Goal: Task Accomplishment & Management: Use online tool/utility

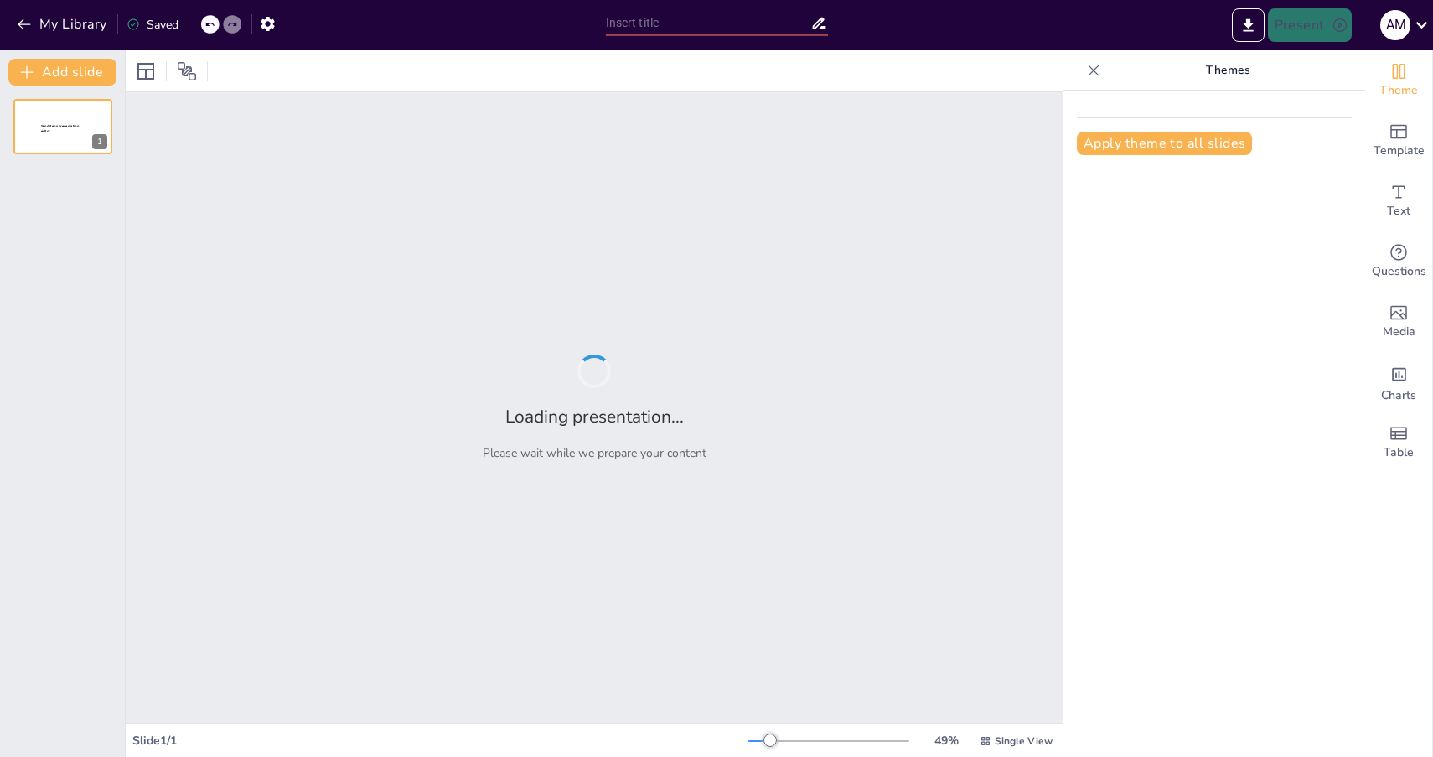
type input "Leveraging AI and Partnerships: A Roadmap for CHIL Femtech Center's Growth"
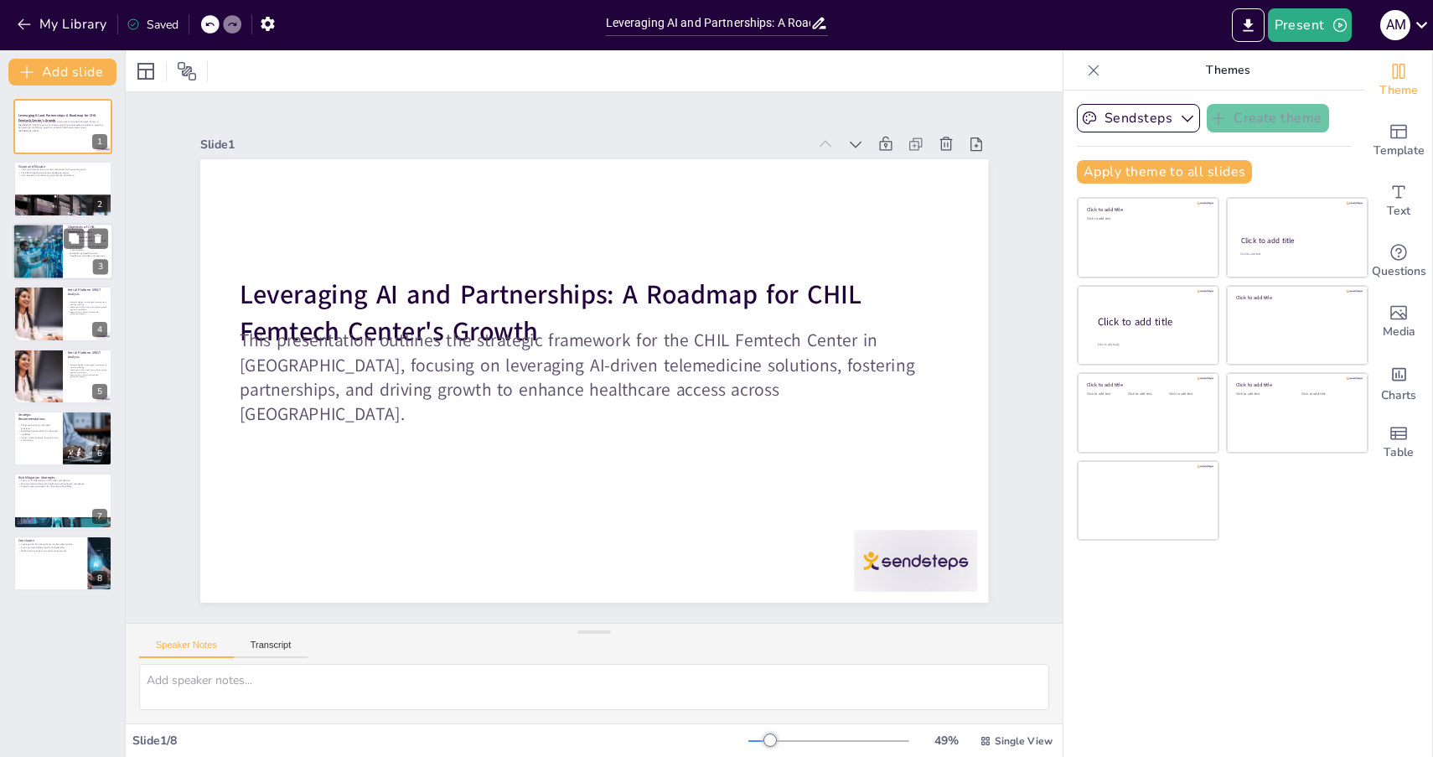
click at [75, 264] on div at bounding box center [63, 251] width 101 height 57
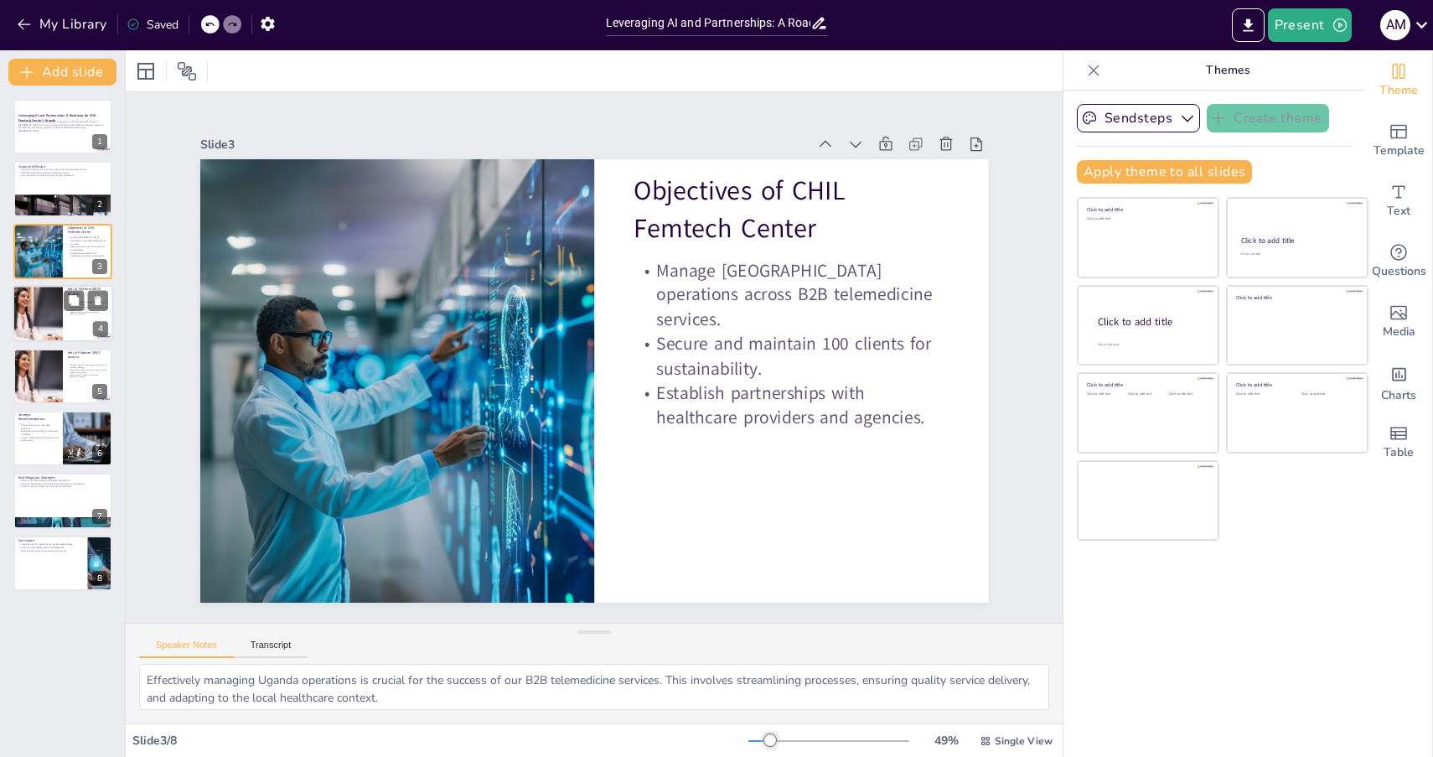
click at [37, 314] on div at bounding box center [37, 313] width 101 height 57
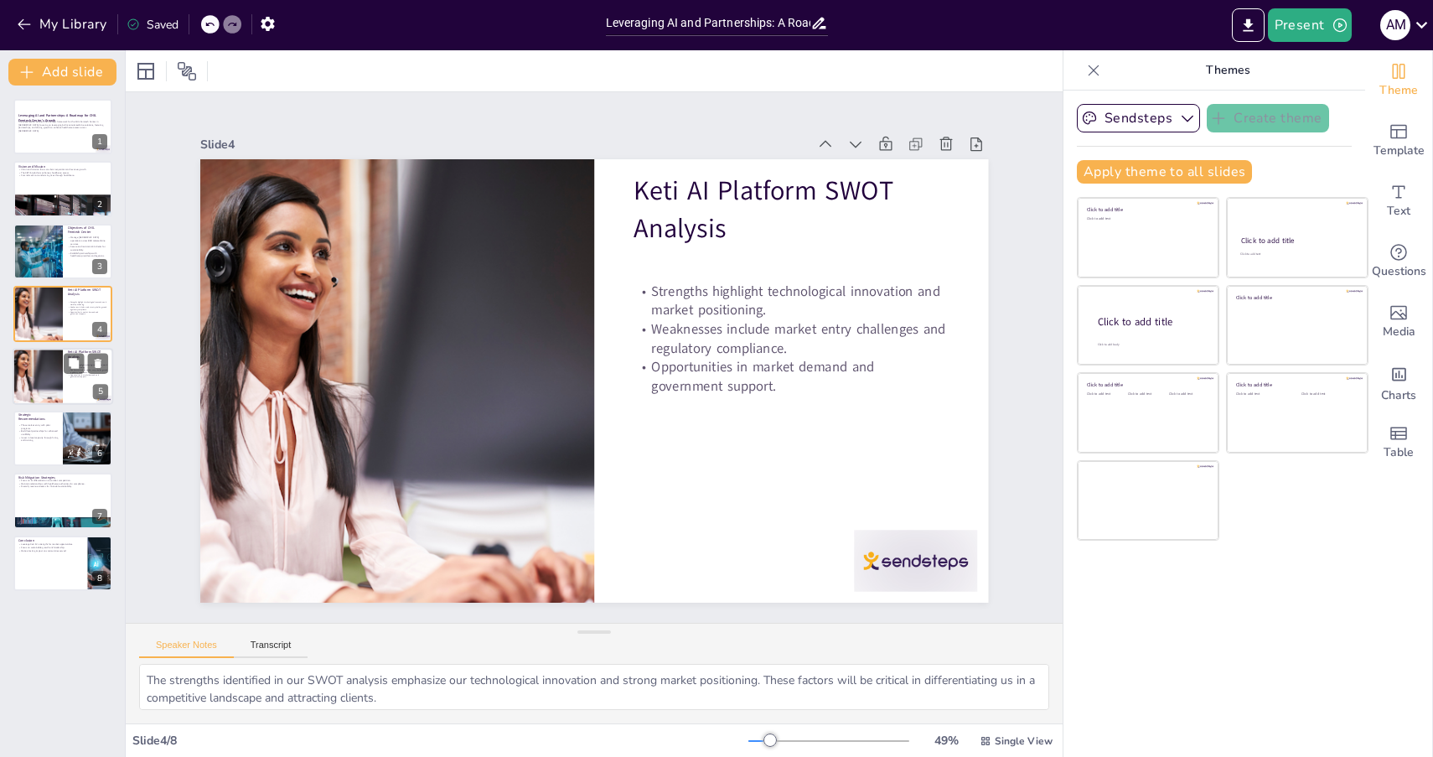
click at [54, 389] on div at bounding box center [37, 376] width 101 height 57
click at [47, 441] on p "Invest in local capacity through hiring and training." at bounding box center [38, 439] width 40 height 6
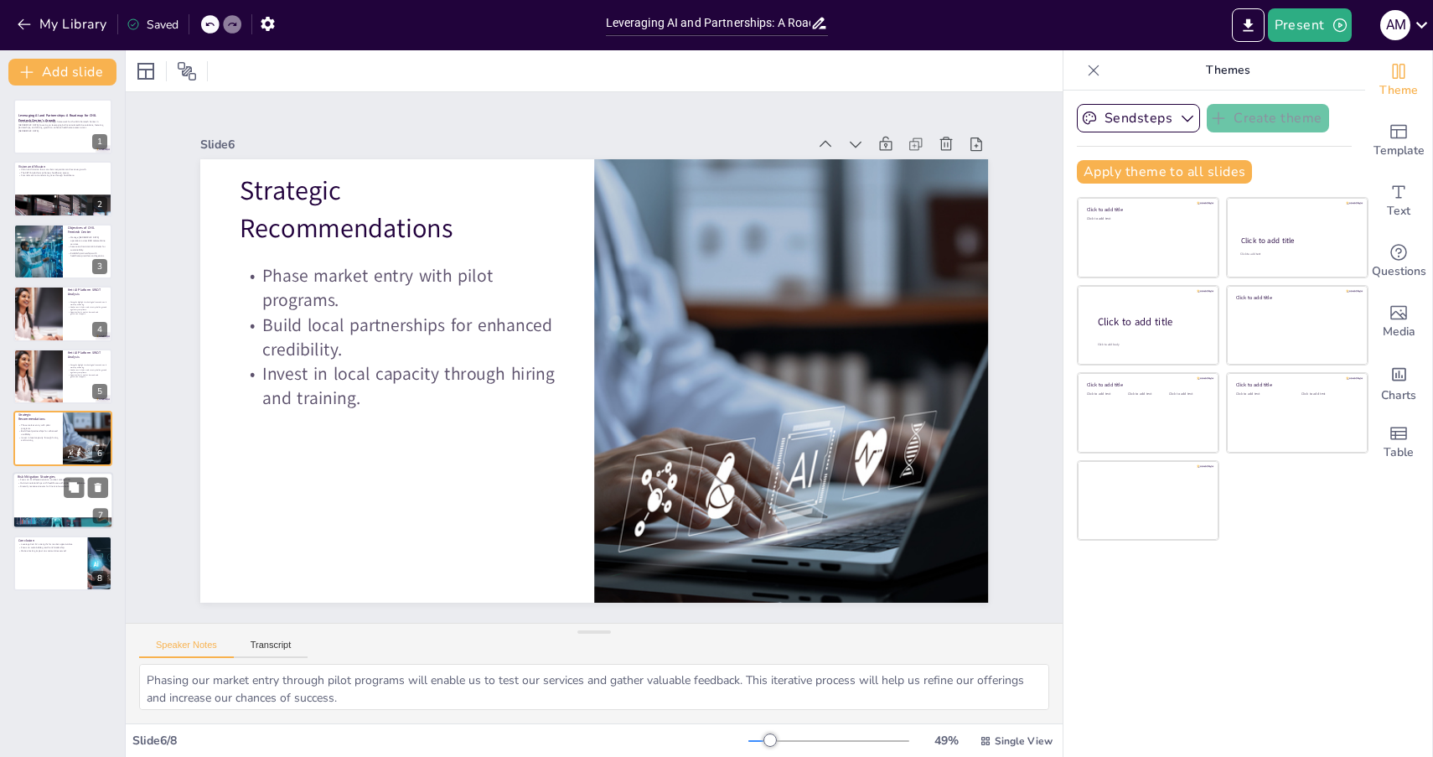
click at [43, 489] on div at bounding box center [63, 501] width 101 height 57
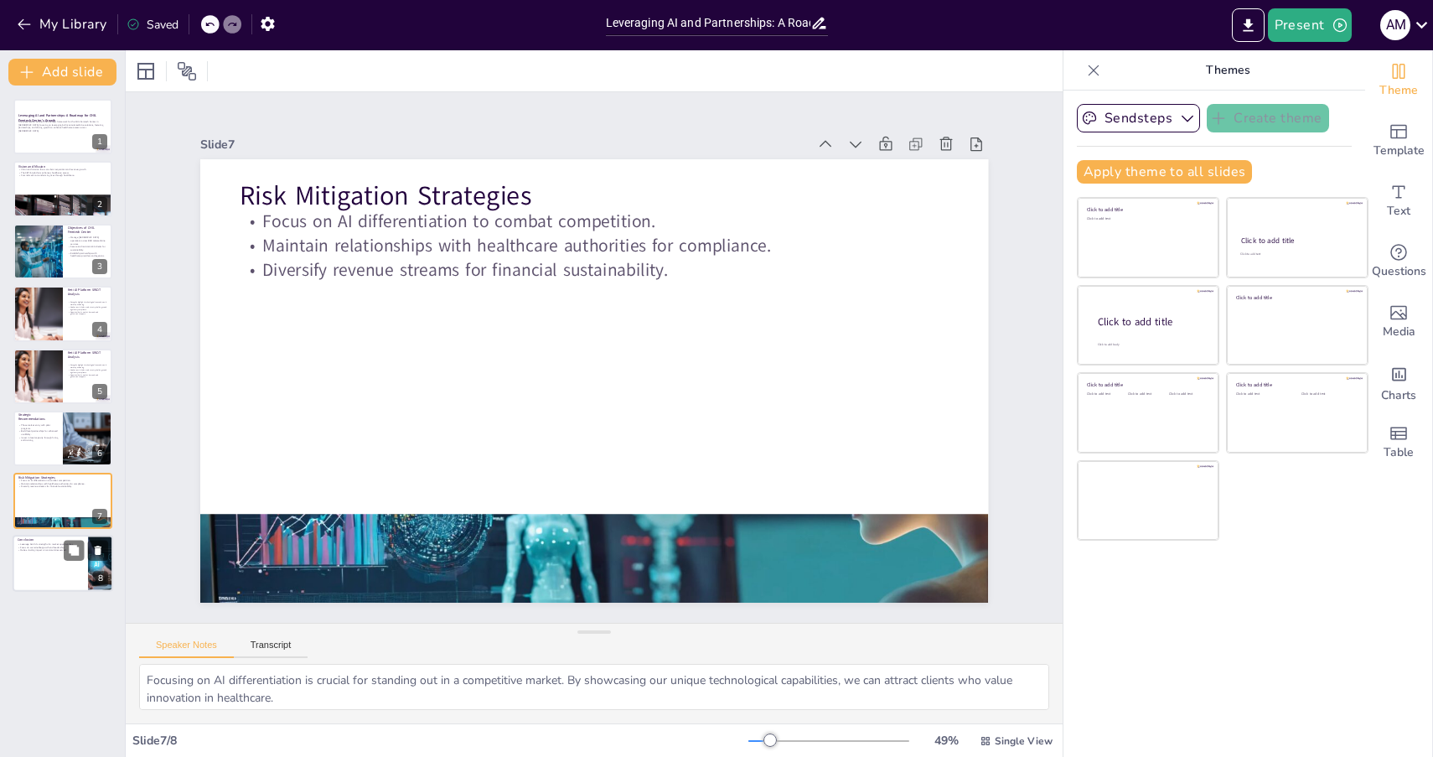
click at [44, 550] on p "Make a lasting impact on communities served." at bounding box center [50, 549] width 65 height 3
type textarea "Leveraging Keti AI’s strengths is crucial for capitalizing on market opportunit…"
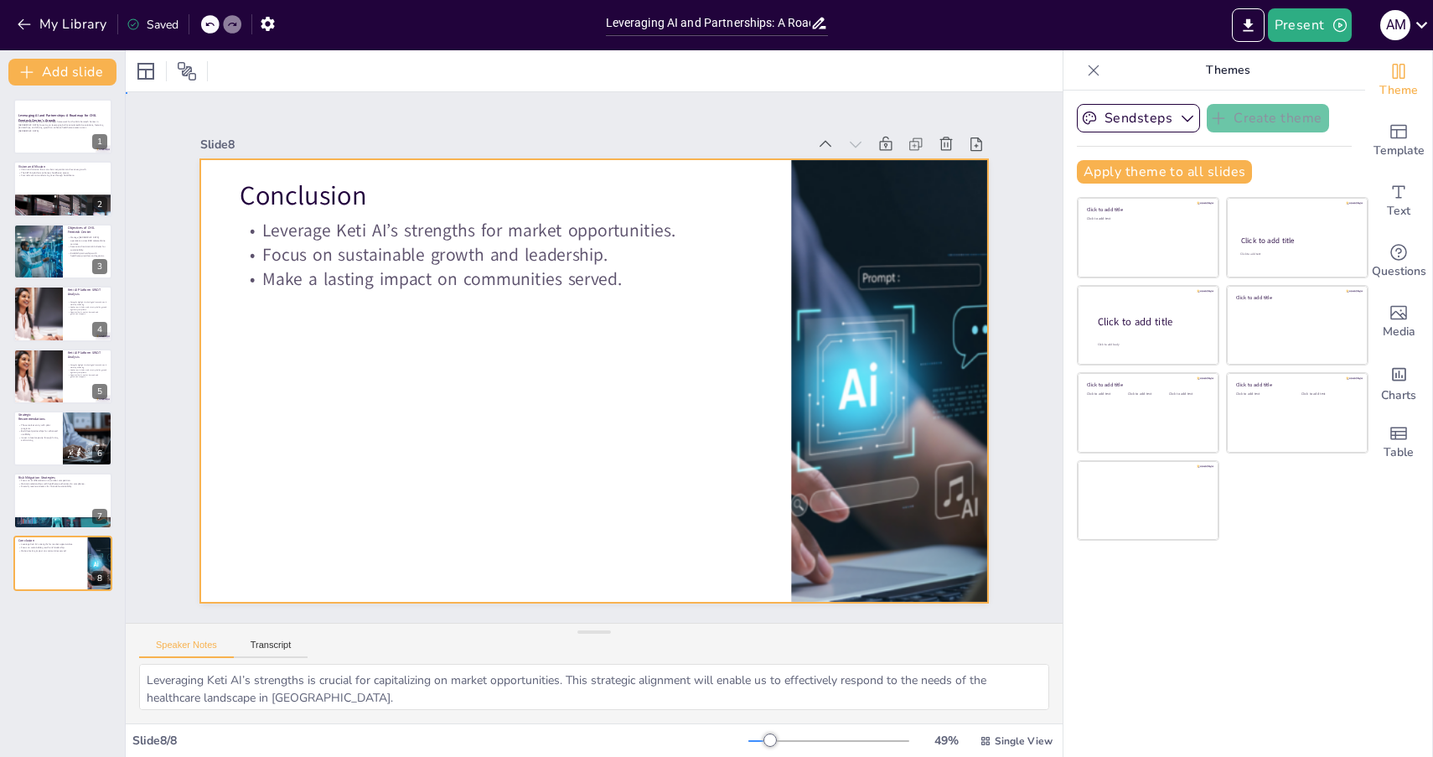
click at [370, 347] on div at bounding box center [589, 380] width 863 height 598
click at [334, 425] on div at bounding box center [573, 367] width 726 height 900
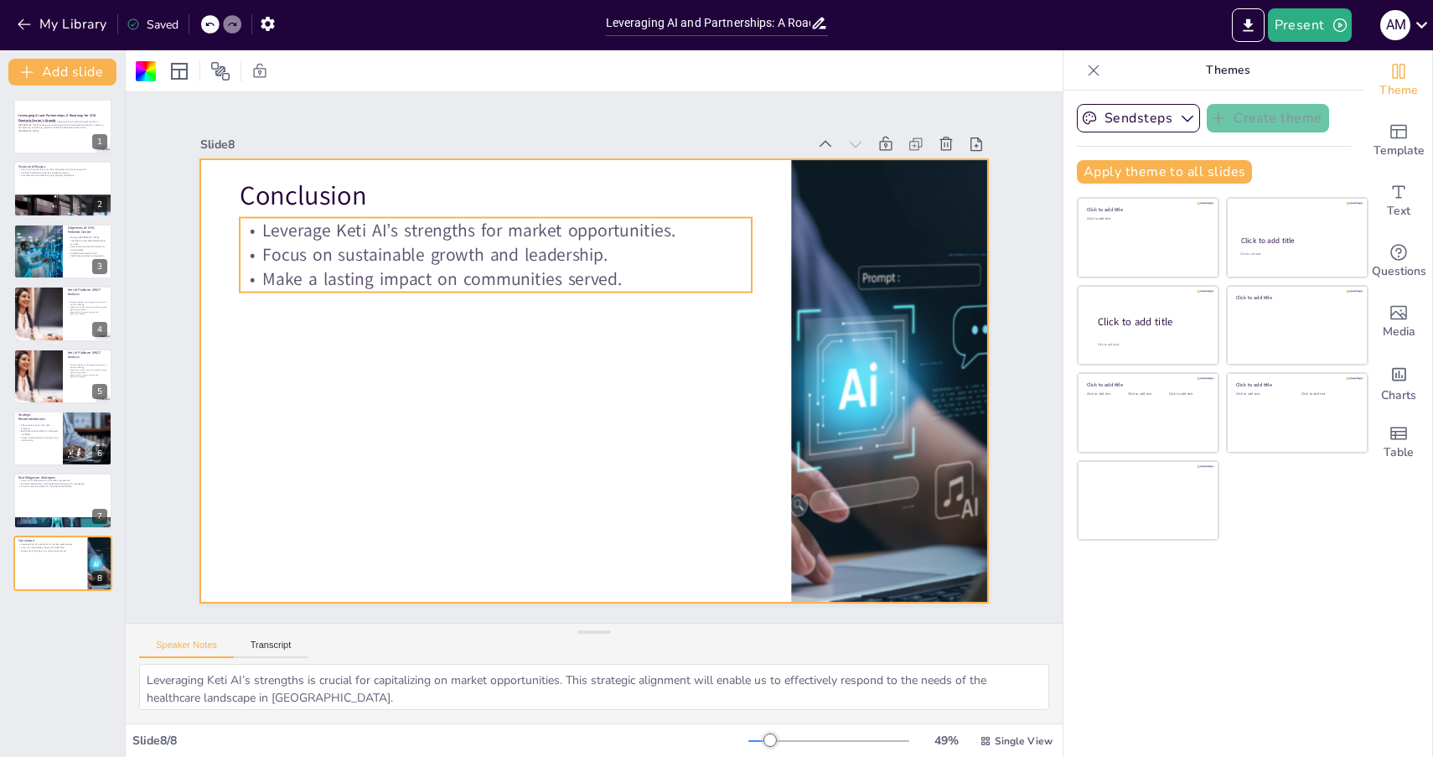
click at [484, 264] on div "Leverage Keti AI’s strengths for market opportunities. Focus on sustainable gro…" at bounding box center [506, 245] width 517 height 127
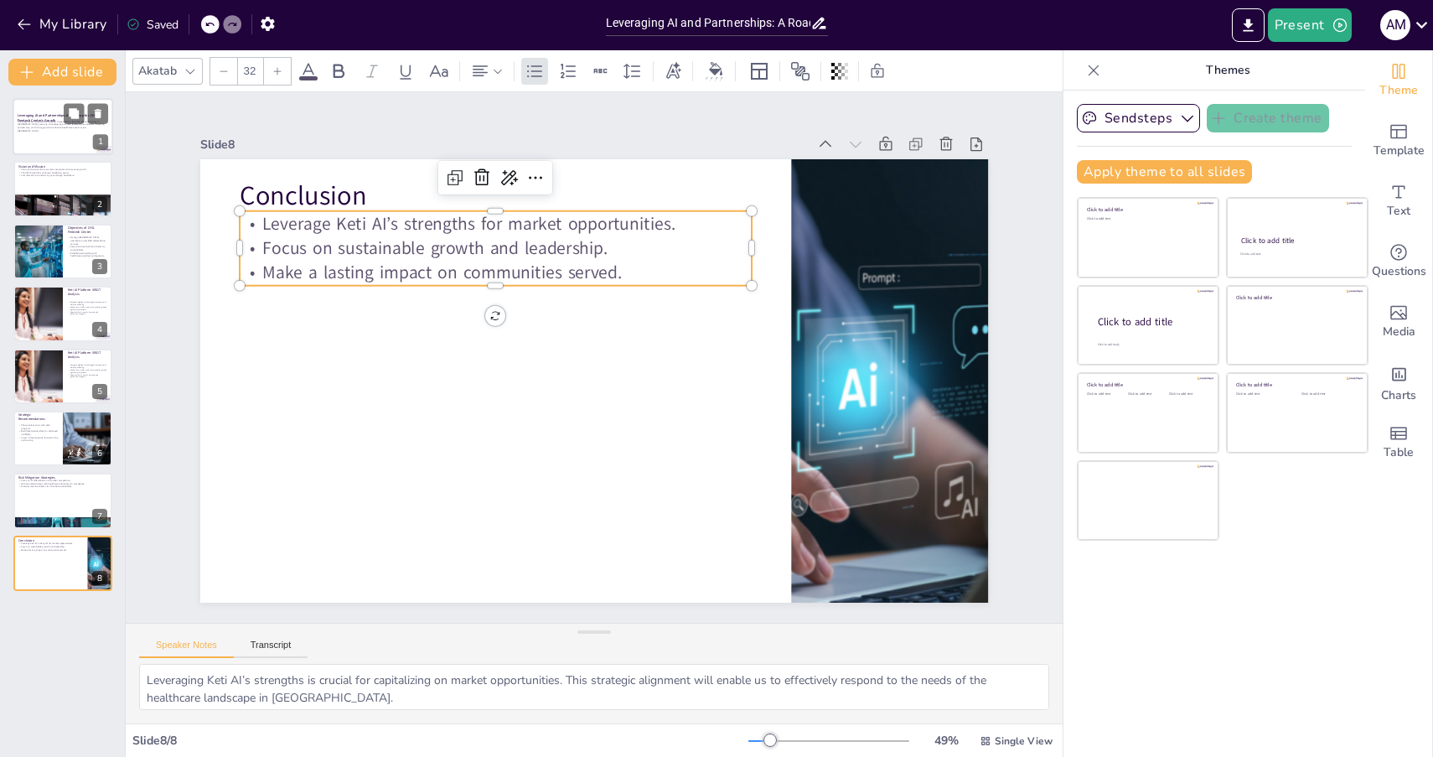
click at [69, 128] on p "This presentation outlines the strategic framework for the CHIL Femtech Center …" at bounding box center [63, 126] width 91 height 13
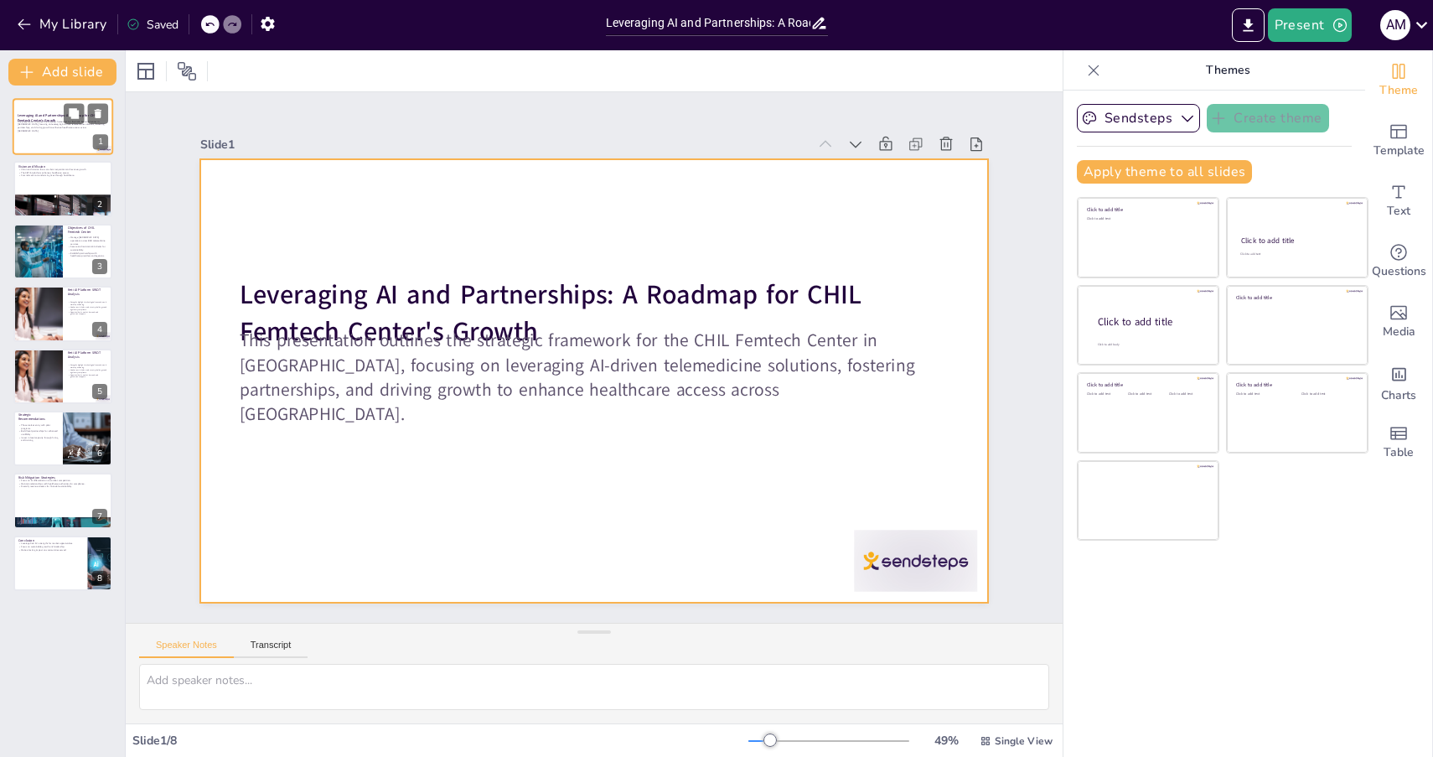
click at [55, 149] on div at bounding box center [63, 126] width 101 height 57
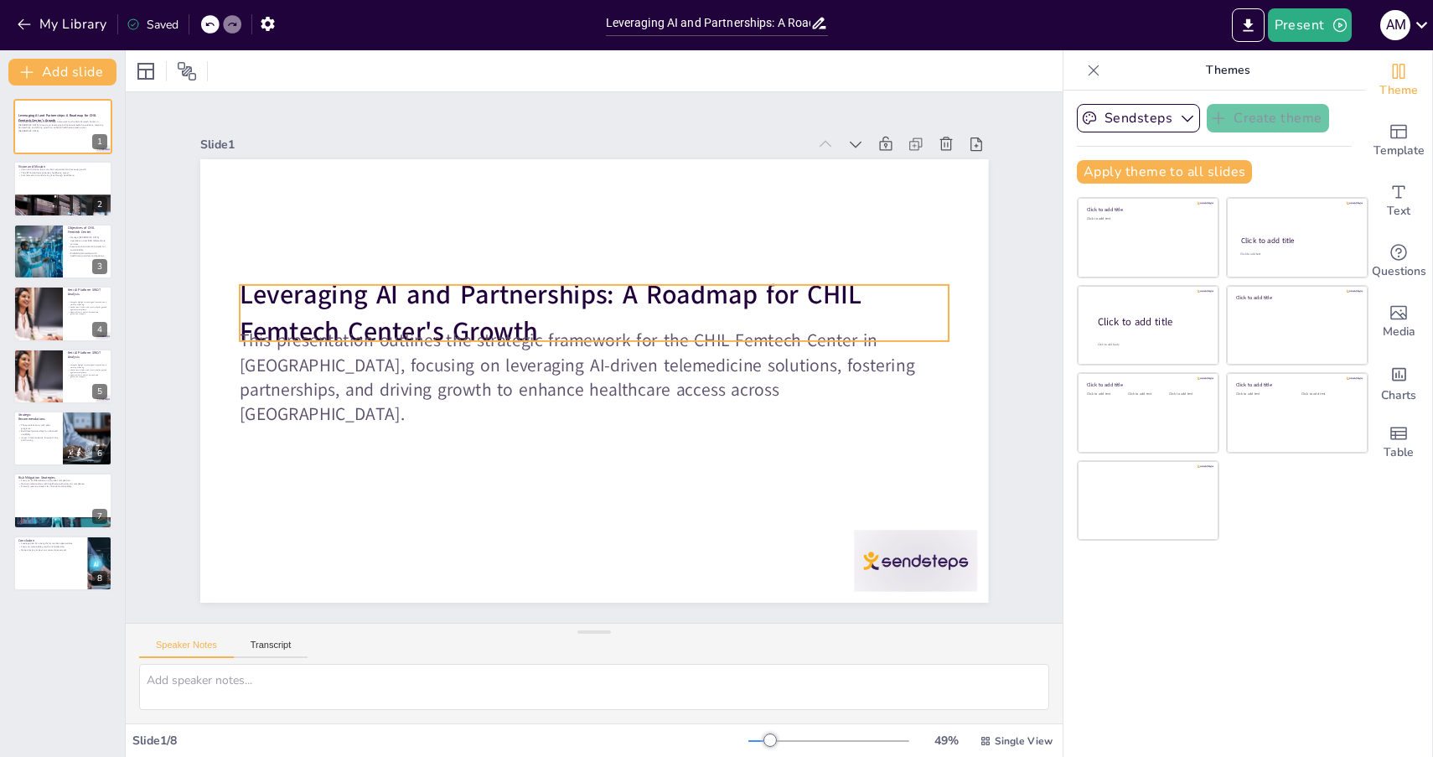
click at [620, 301] on strong "Leveraging AI and Partnerships: A Roadmap for CHIL Femtech Center's Growth" at bounding box center [671, 341] width 342 height 575
click at [622, 297] on strong "Leveraging AI and Partnerships: A Roadmap for CHIL Femtech Center's Growth" at bounding box center [567, 284] width 614 height 226
click at [622, 296] on strong "Leveraging AI and Partnerships: A Roadmap for CHIL Femtech Center's Growth" at bounding box center [567, 284] width 614 height 226
click at [622, 296] on strong "Leveraging AI and Partnerships: A Roadmap for CHIL Femtech Center's Growth" at bounding box center [561, 287] width 624 height 164
click at [636, 252] on icon at bounding box center [649, 265] width 27 height 27
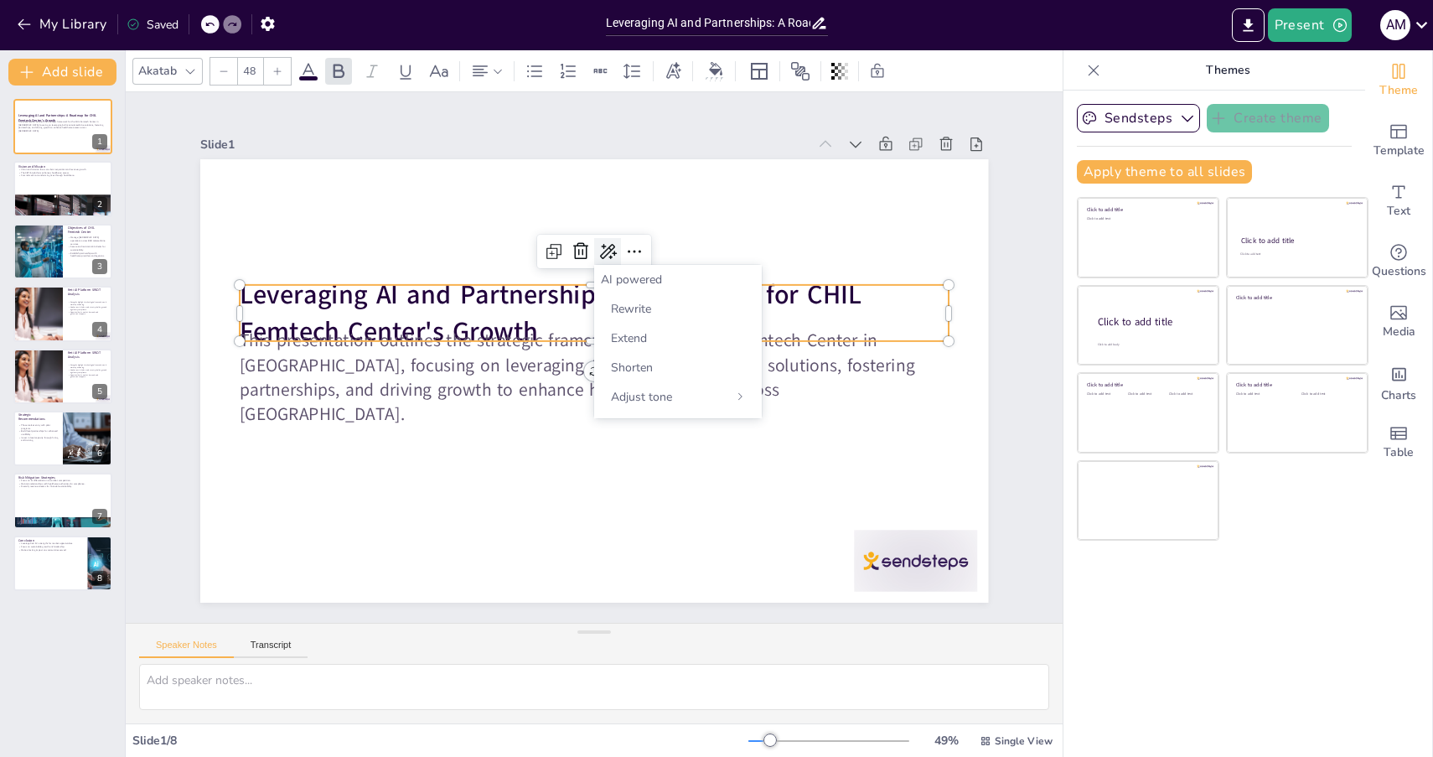
click at [618, 251] on icon at bounding box center [629, 256] width 23 height 23
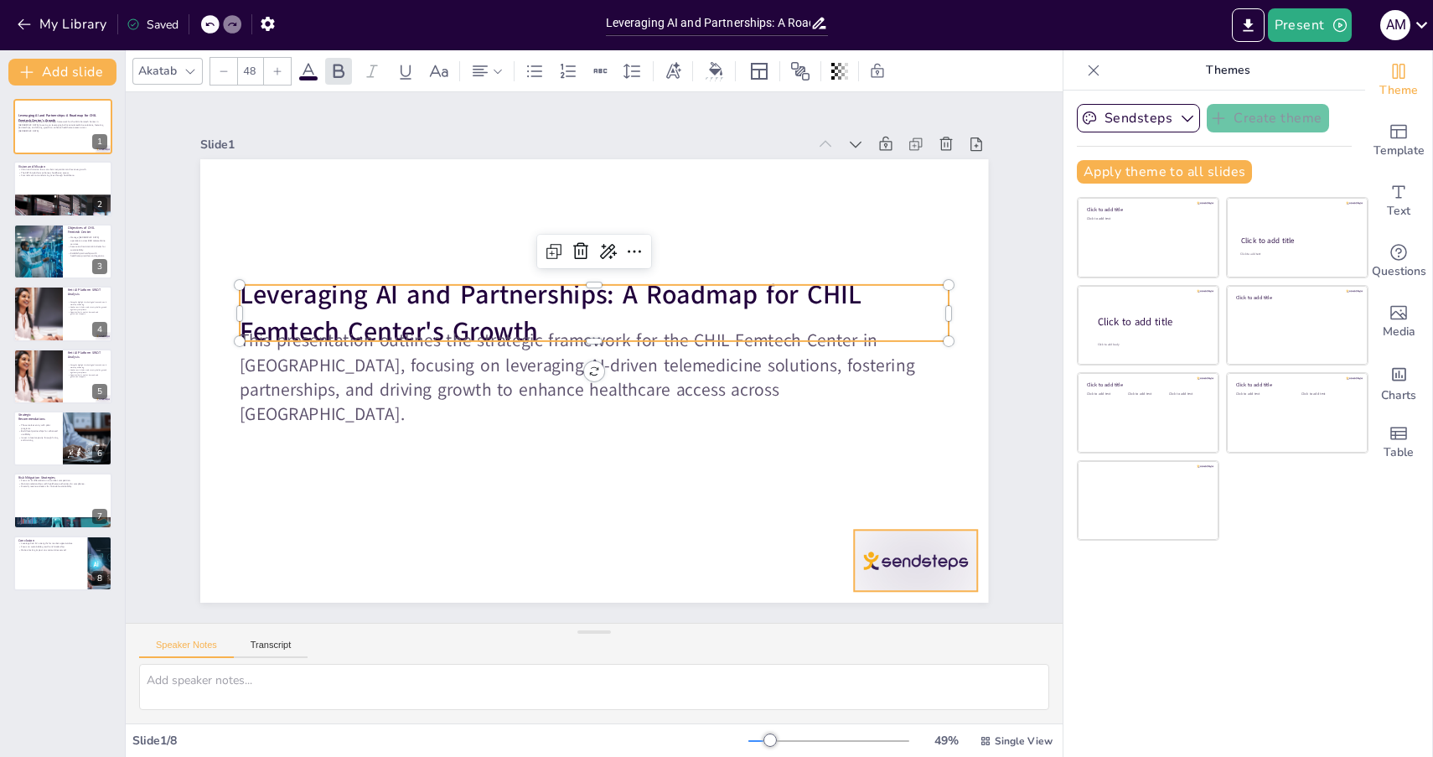
click at [803, 650] on div at bounding box center [735, 711] width 136 height 122
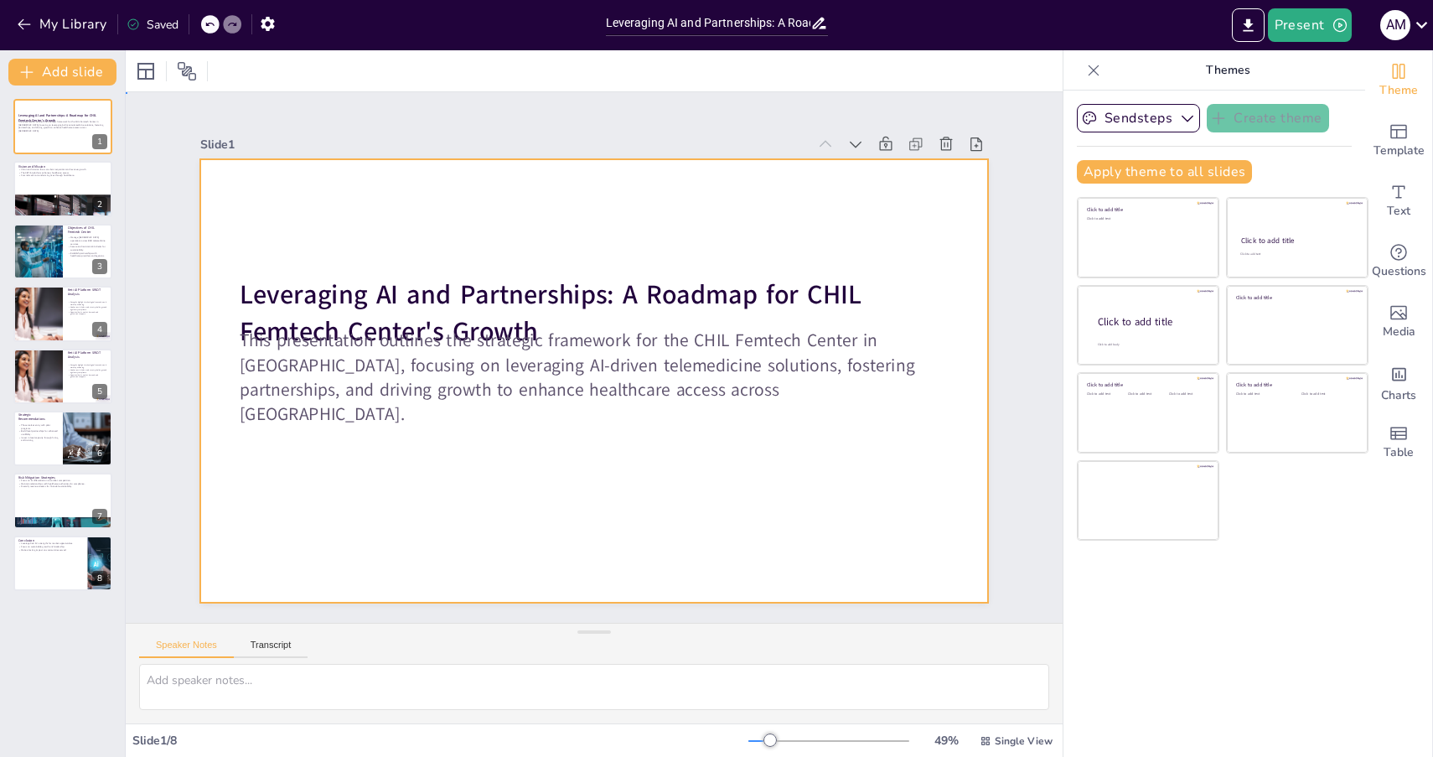
click at [494, 247] on div at bounding box center [586, 380] width 887 height 666
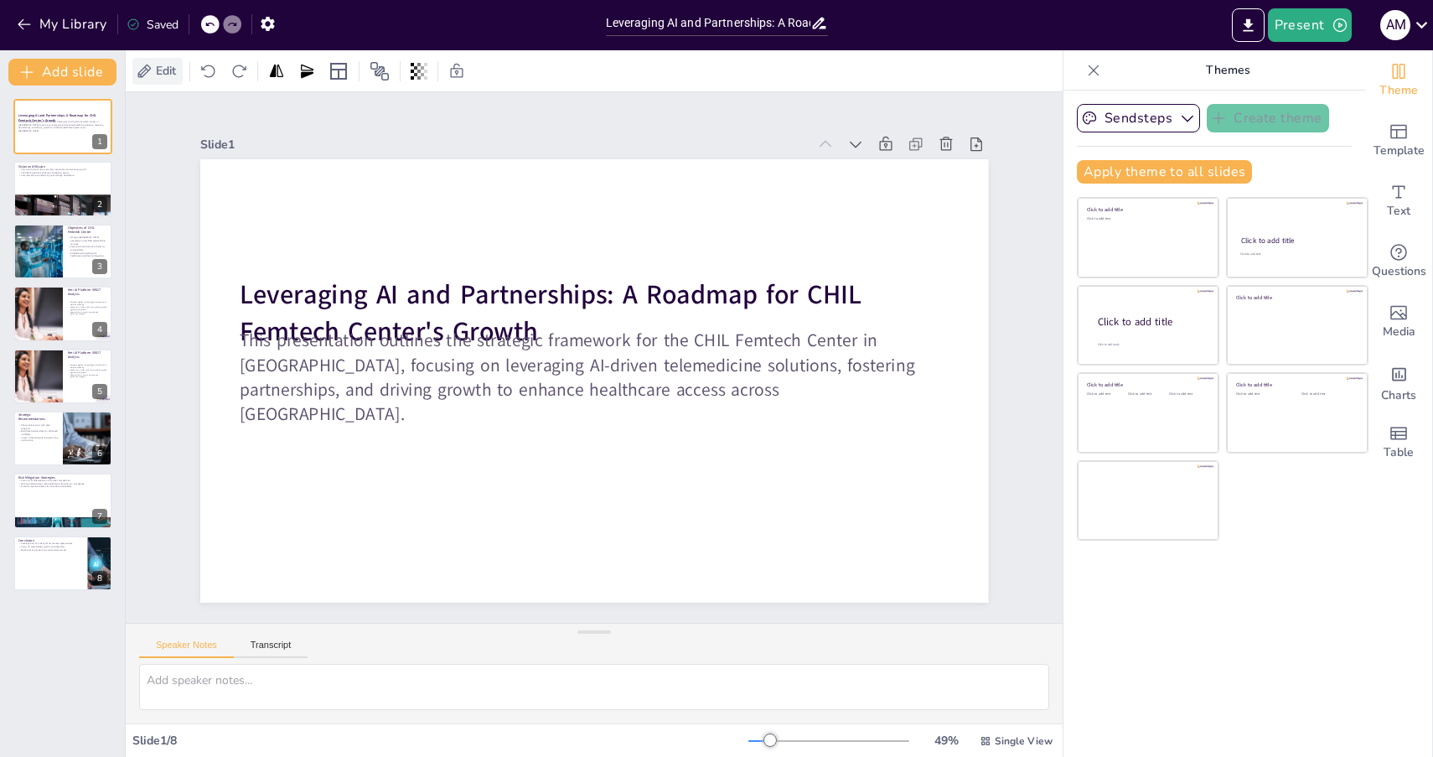
click at [151, 75] on icon at bounding box center [144, 71] width 17 height 17
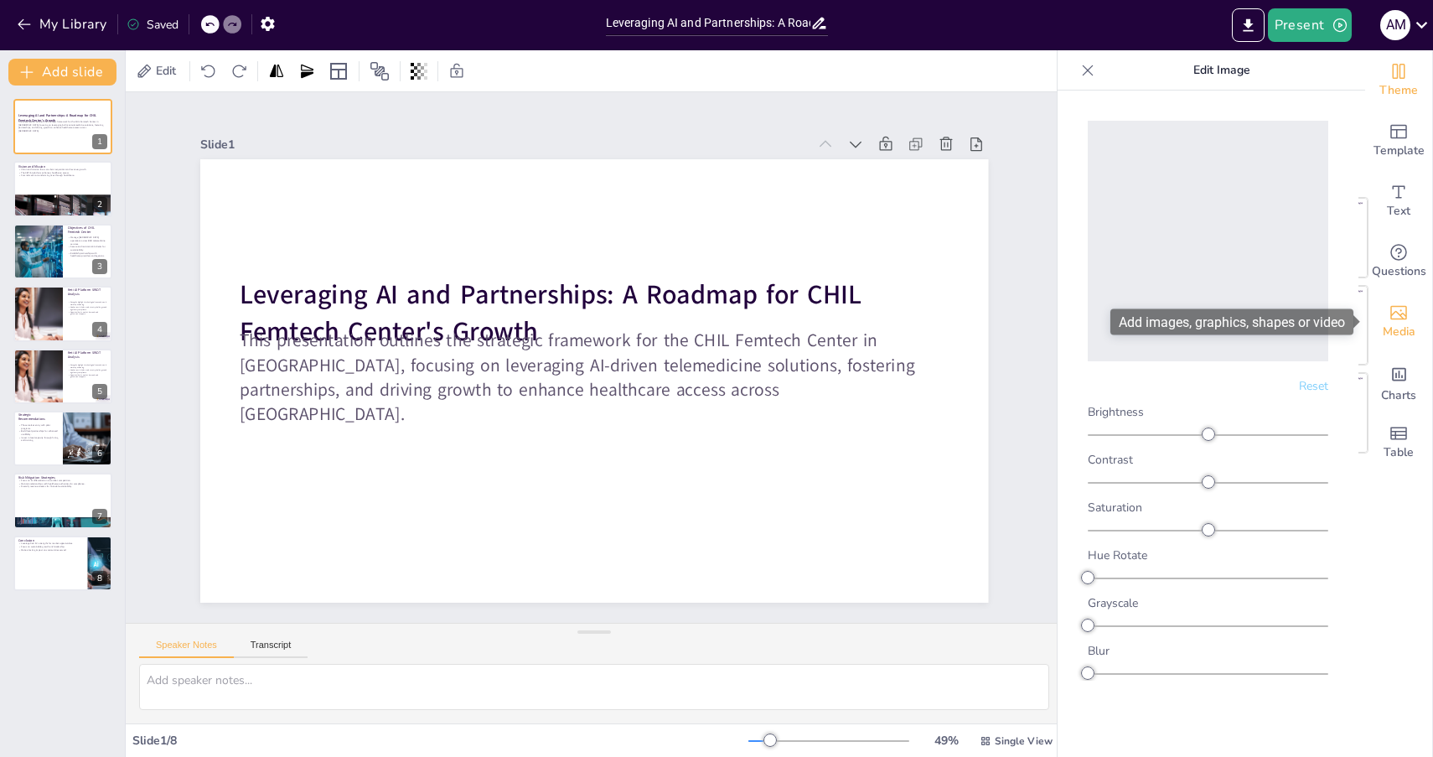
click at [1412, 322] on div "Media" at bounding box center [1398, 322] width 67 height 60
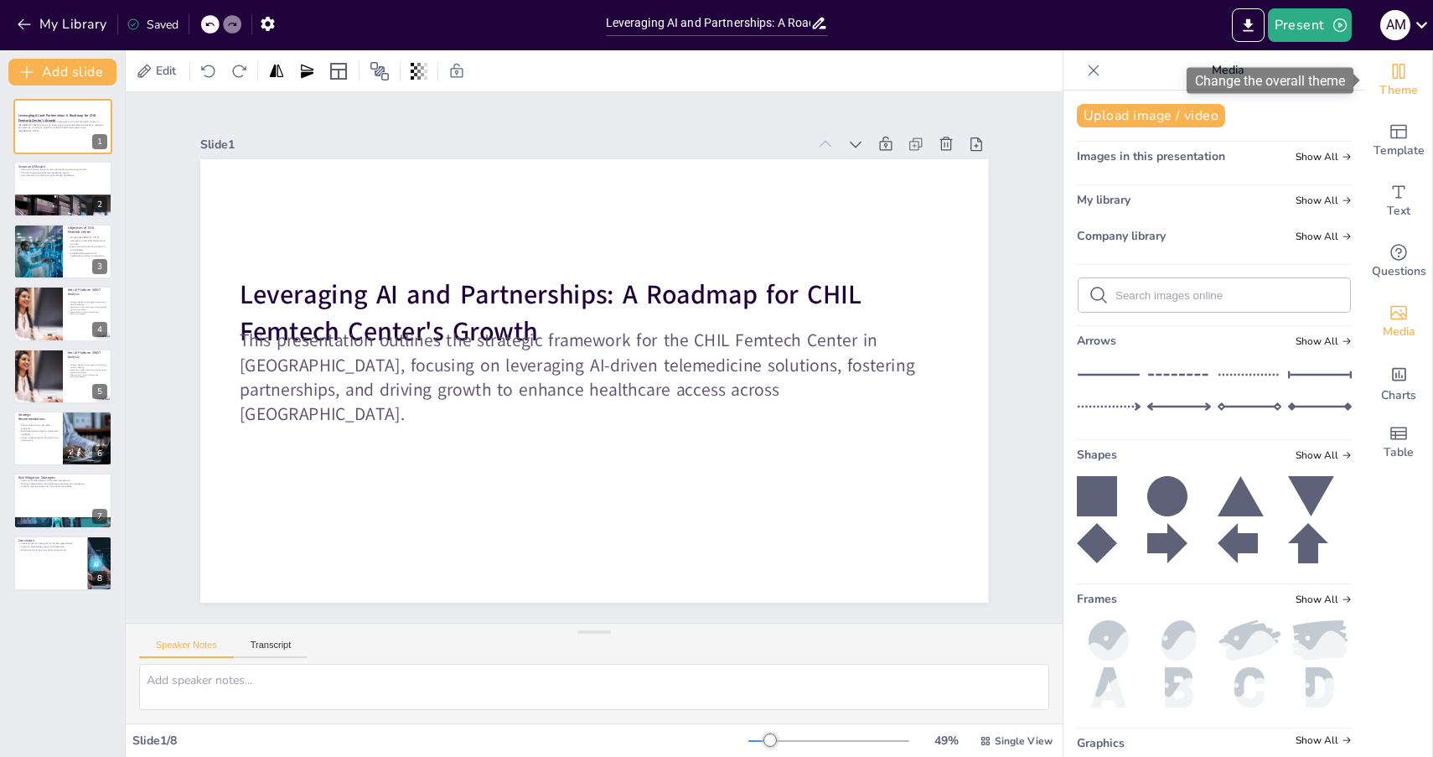
click at [1412, 91] on span "Theme" at bounding box center [1399, 90] width 39 height 18
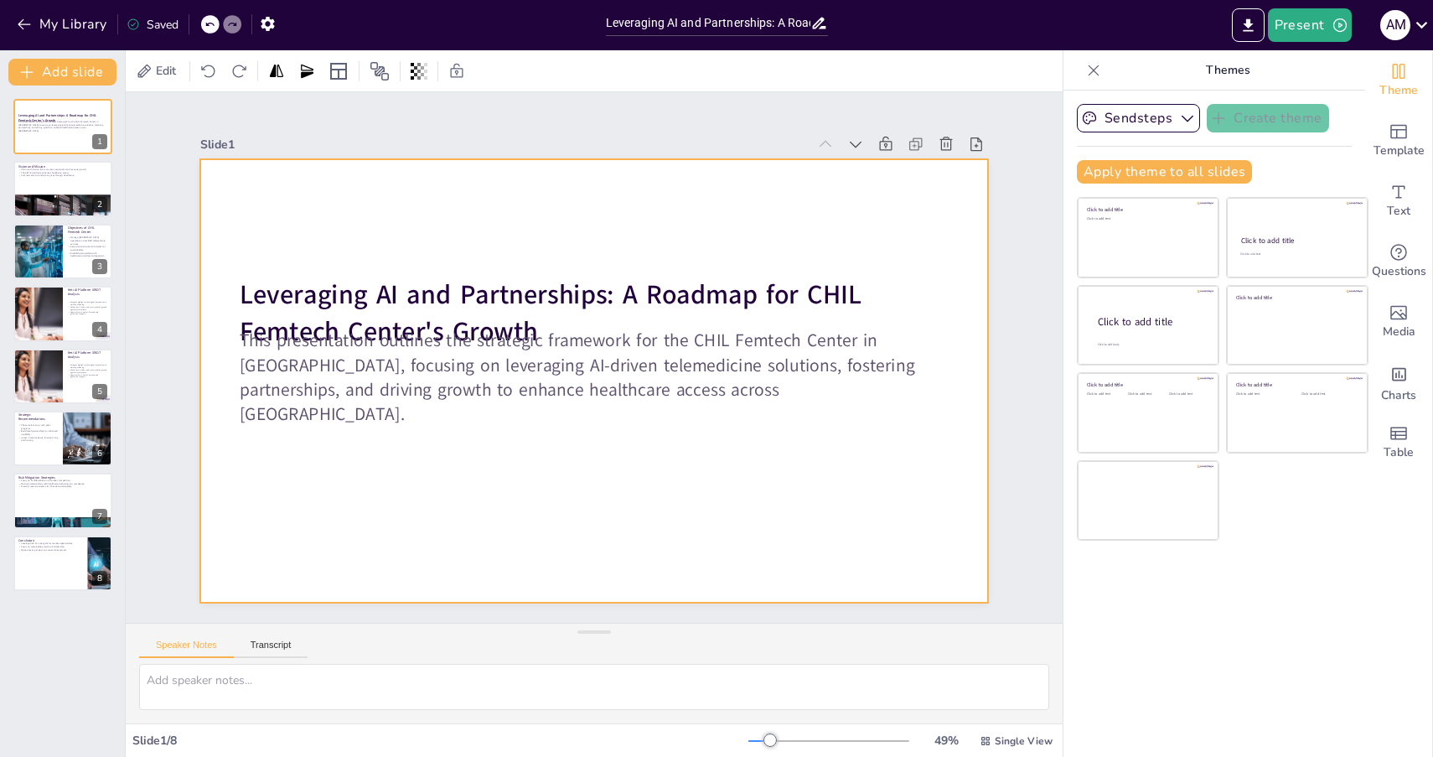
click at [713, 199] on div at bounding box center [592, 380] width 831 height 523
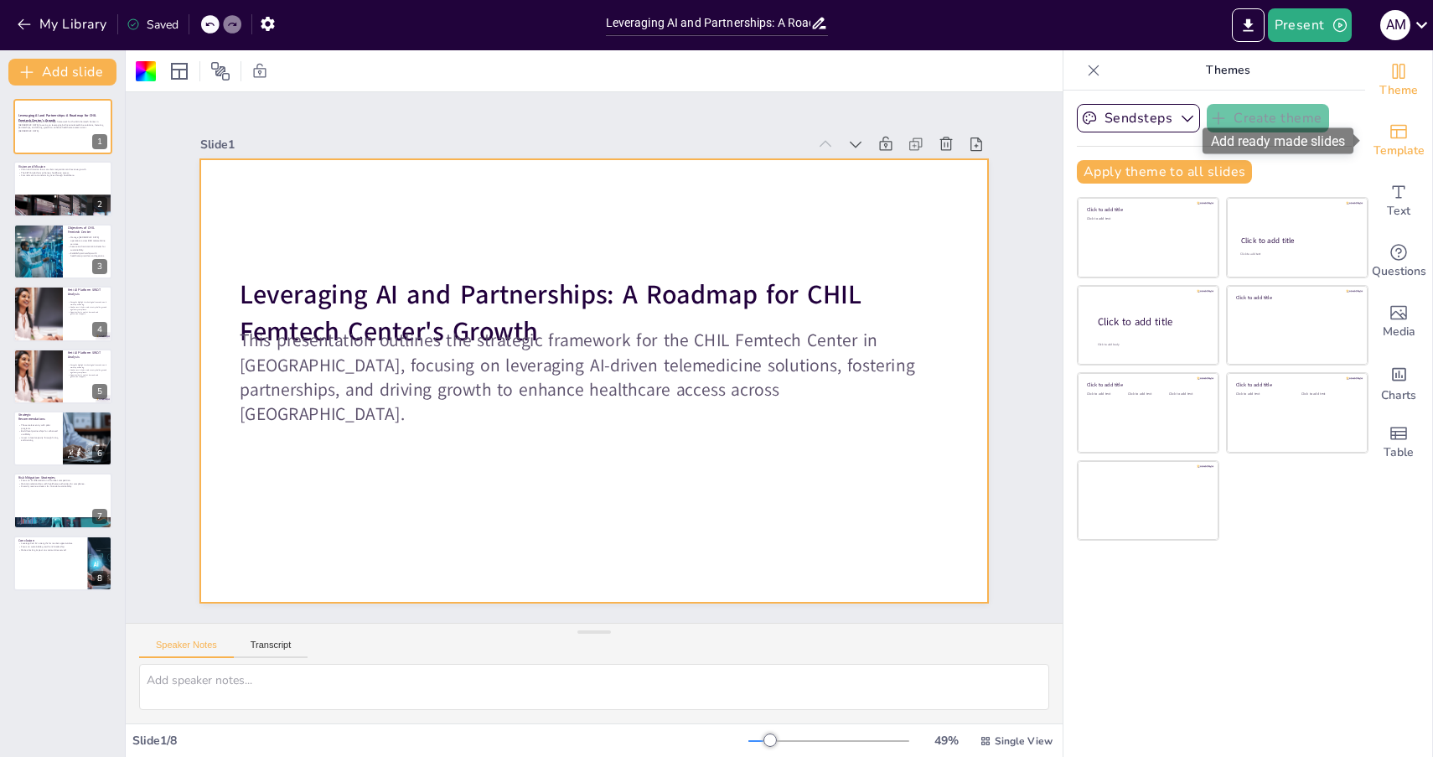
click at [1392, 149] on span "Template" at bounding box center [1399, 151] width 51 height 18
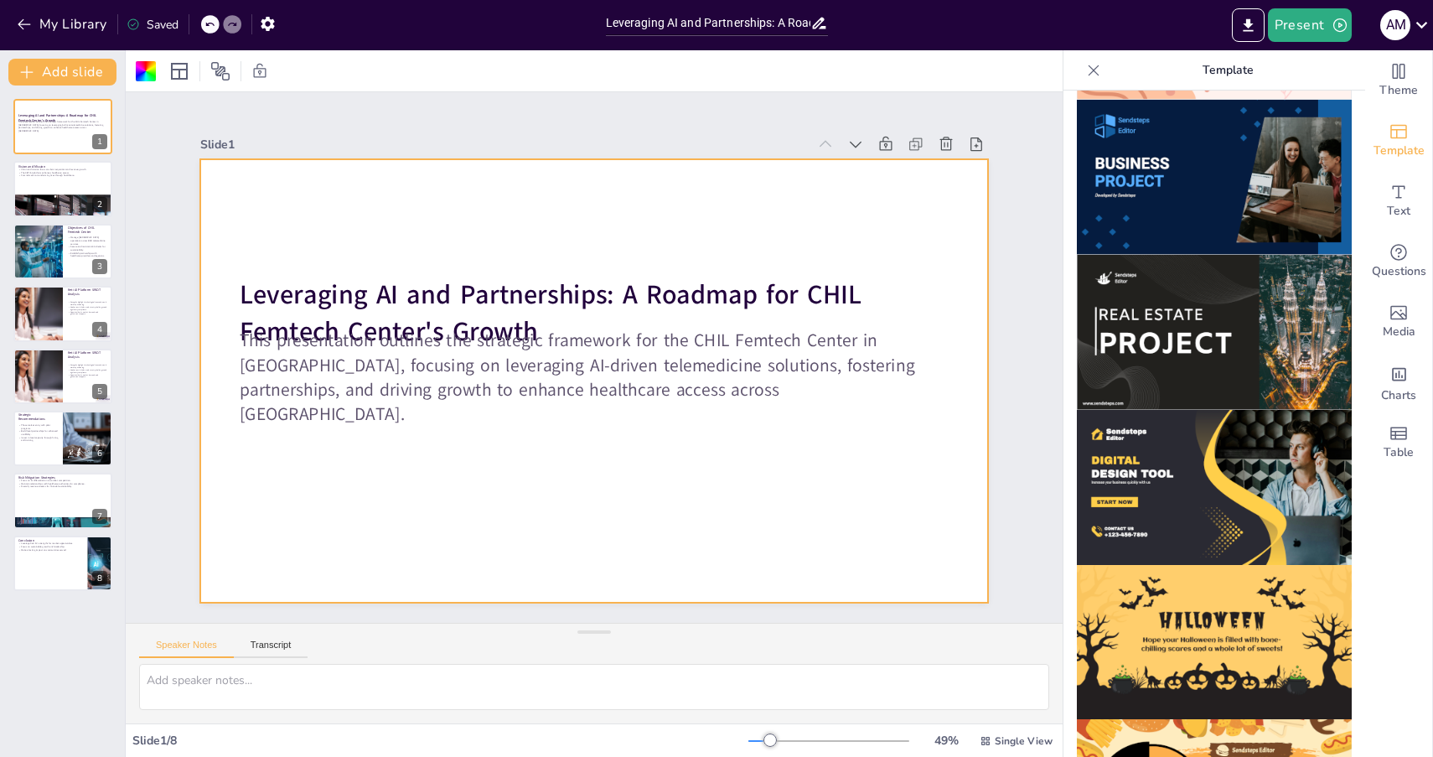
scroll to position [1147, 0]
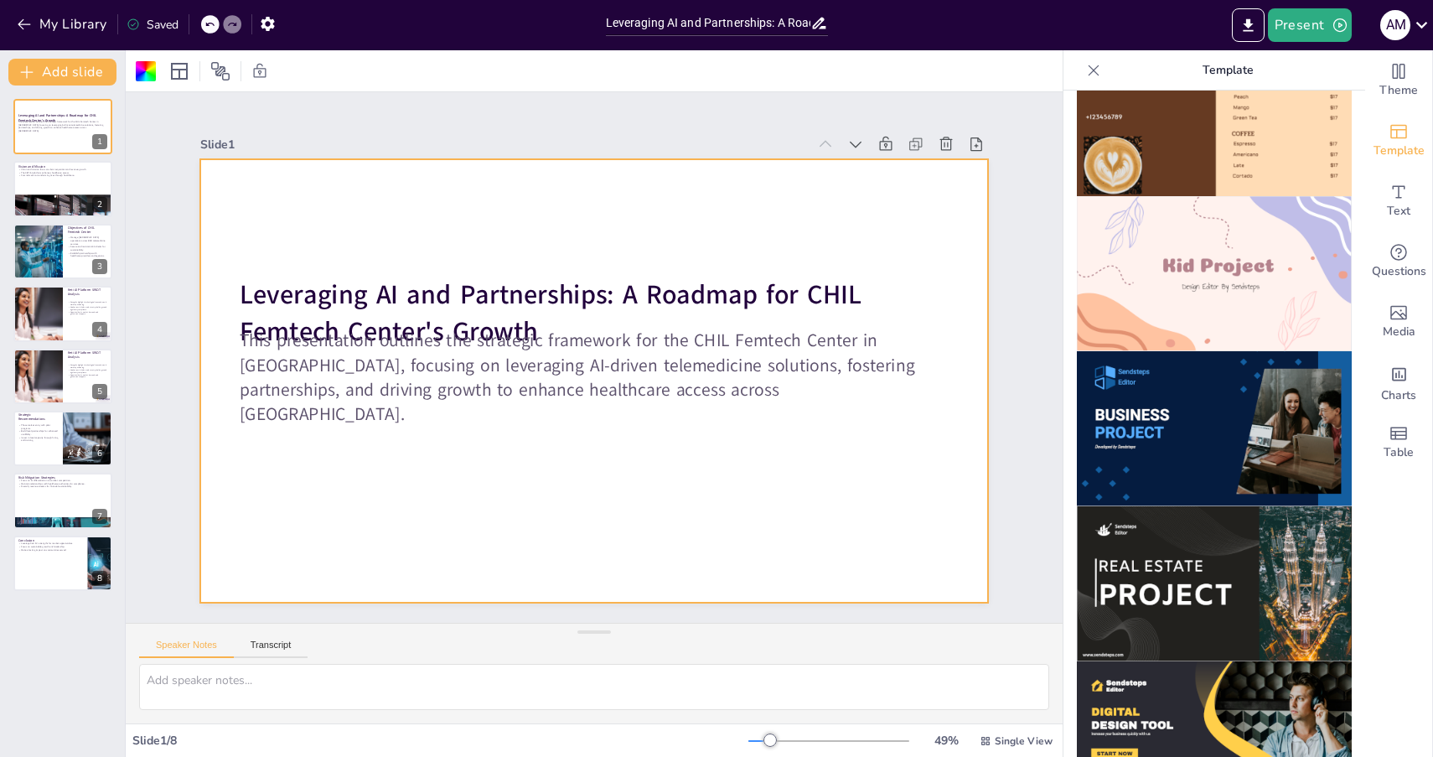
click at [1188, 405] on img at bounding box center [1214, 428] width 275 height 155
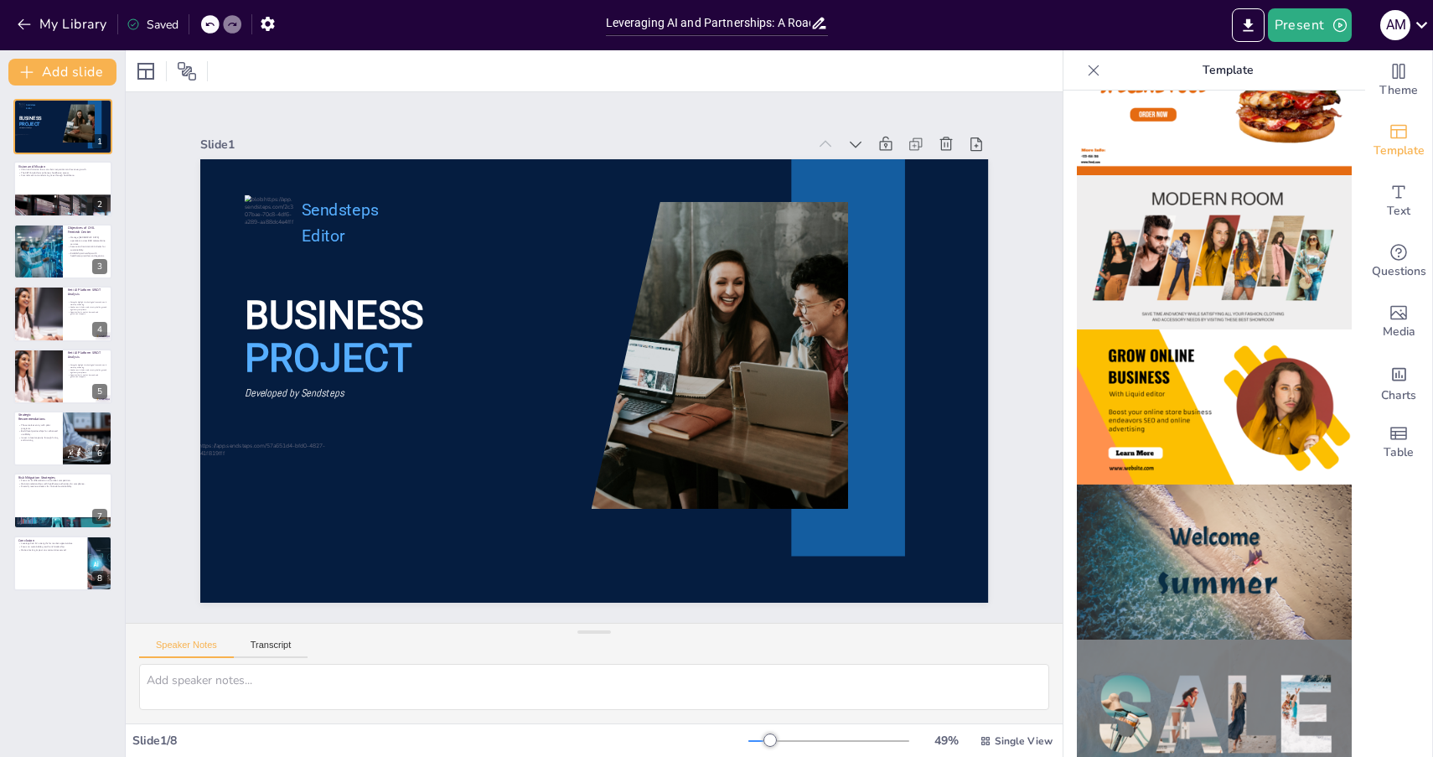
scroll to position [0, 0]
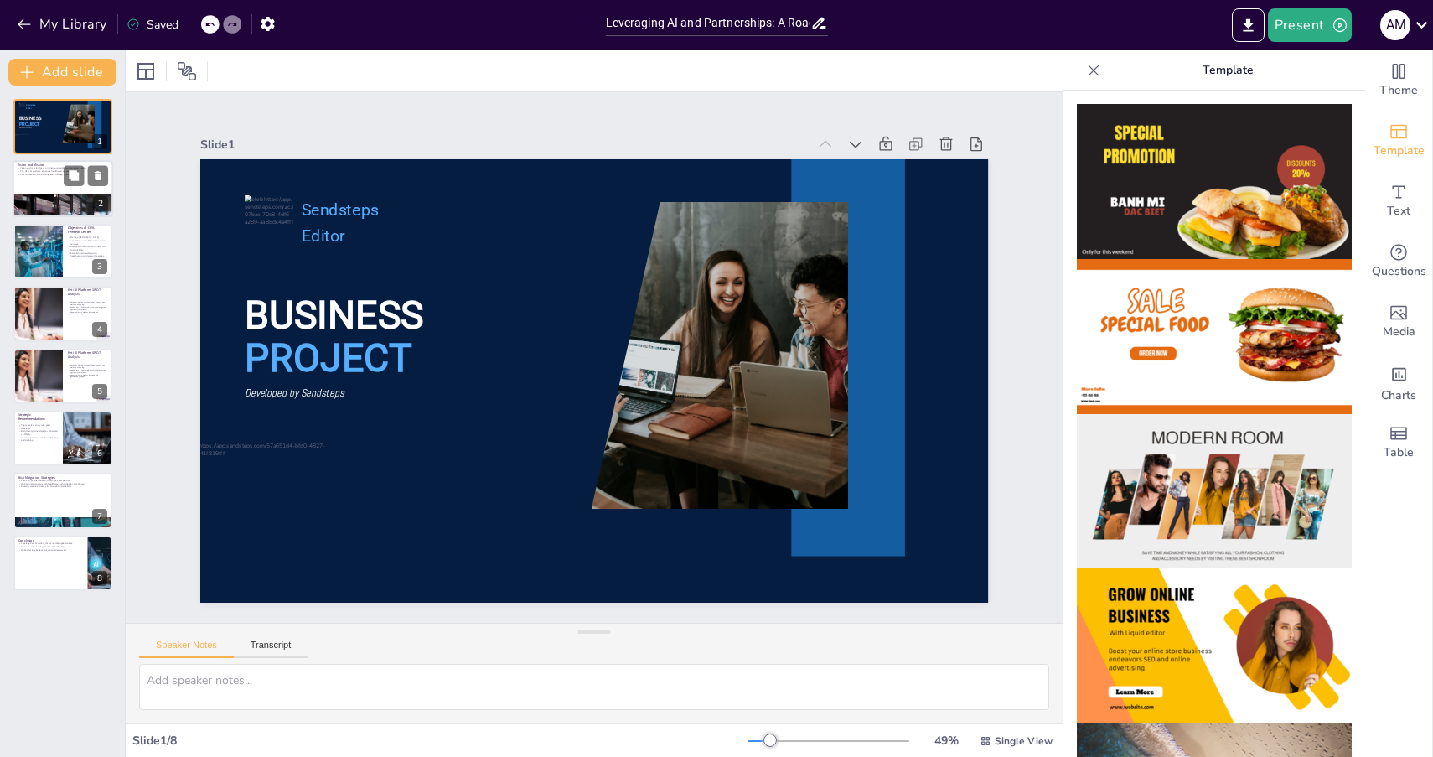
click at [53, 205] on div at bounding box center [63, 212] width 101 height 67
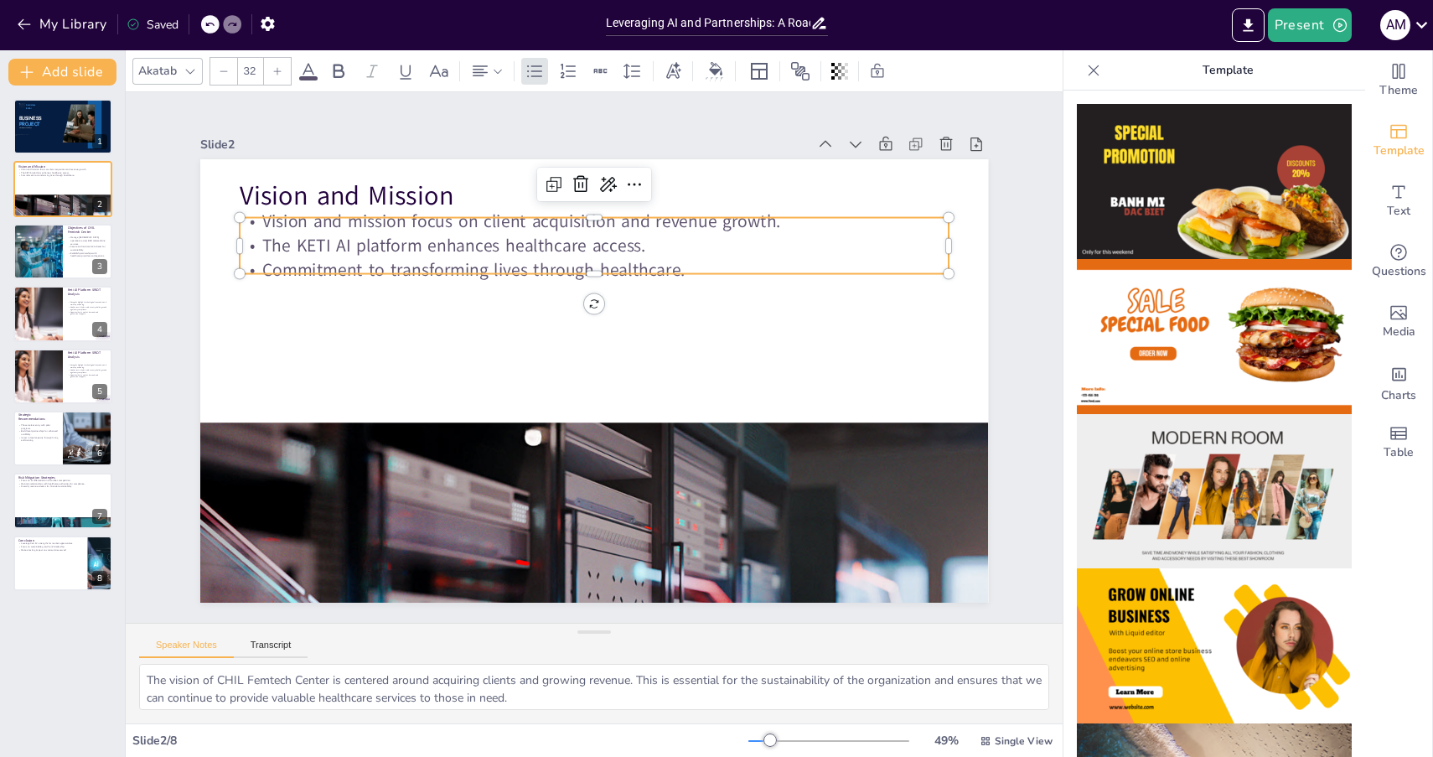
click at [502, 276] on div "Vision and Mission Vision and mission focus on client acquisition and revenue g…" at bounding box center [578, 374] width 883 height 857
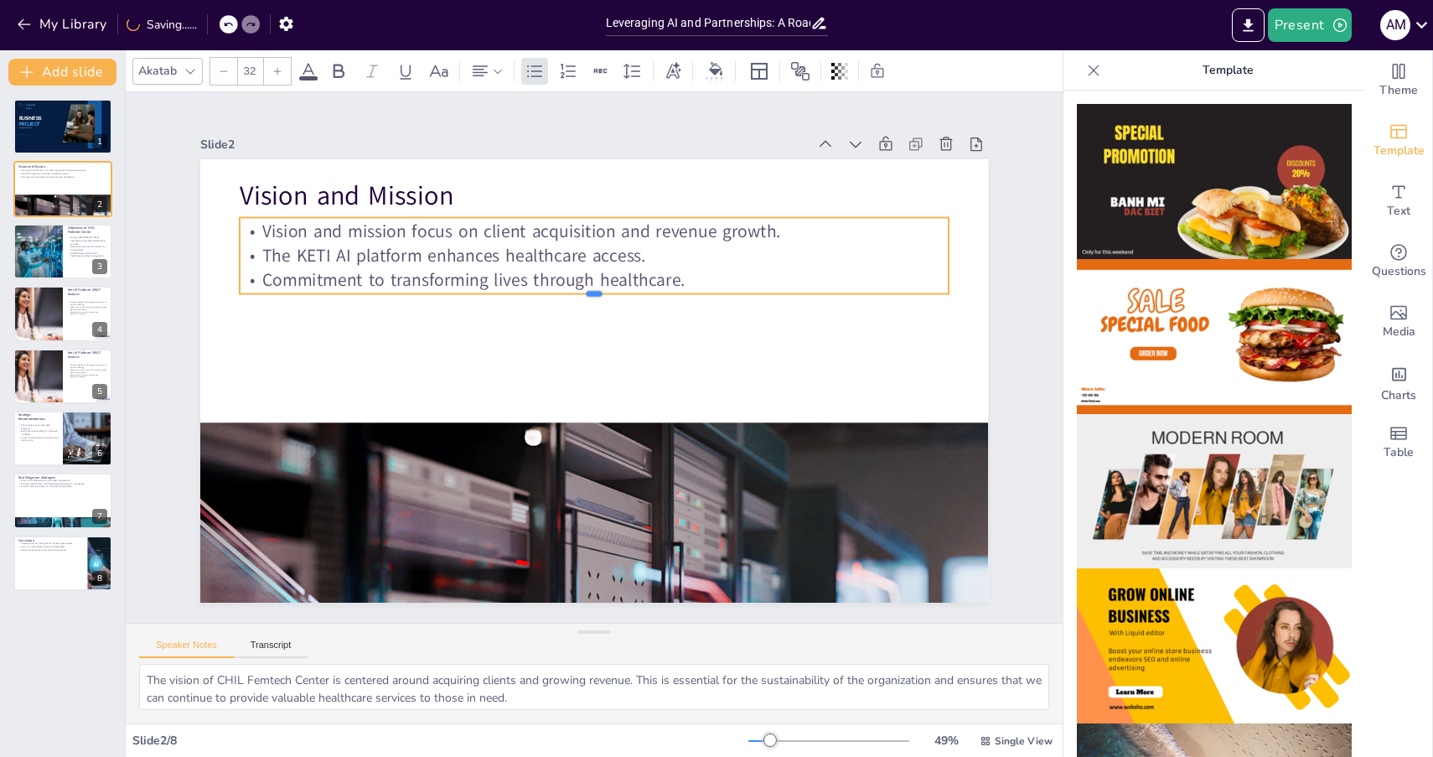
drag, startPoint x: 516, startPoint y: 276, endPoint x: 516, endPoint y: 298, distance: 21.8
click at [516, 298] on div at bounding box center [628, 310] width 582 height 427
click at [53, 313] on div at bounding box center [37, 313] width 101 height 57
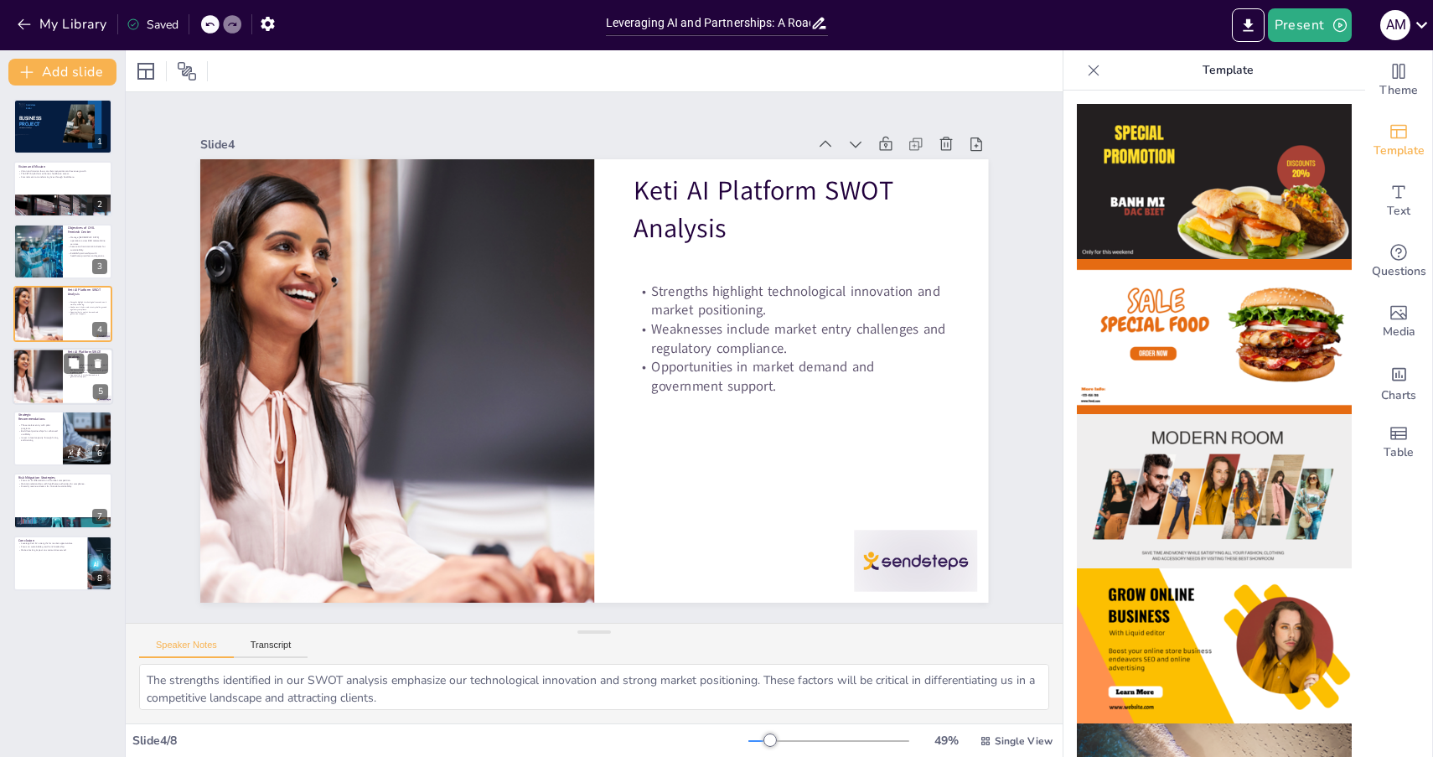
click at [47, 375] on div at bounding box center [37, 376] width 101 height 57
click at [71, 316] on div "Strengths highlight technological innovation and market positioning. Weaknesses…" at bounding box center [88, 308] width 40 height 23
click at [75, 301] on icon at bounding box center [74, 300] width 10 height 10
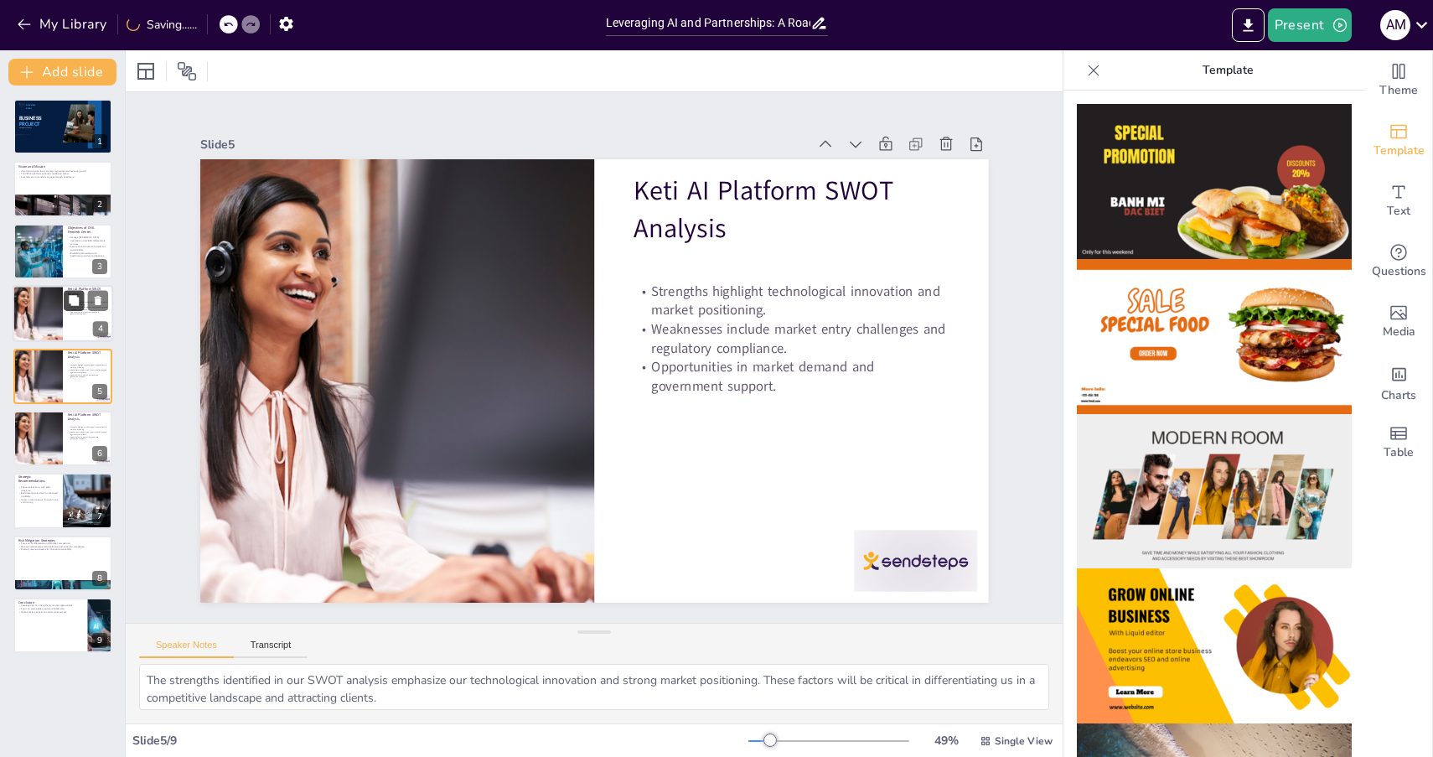
click at [75, 300] on icon at bounding box center [74, 300] width 10 height 10
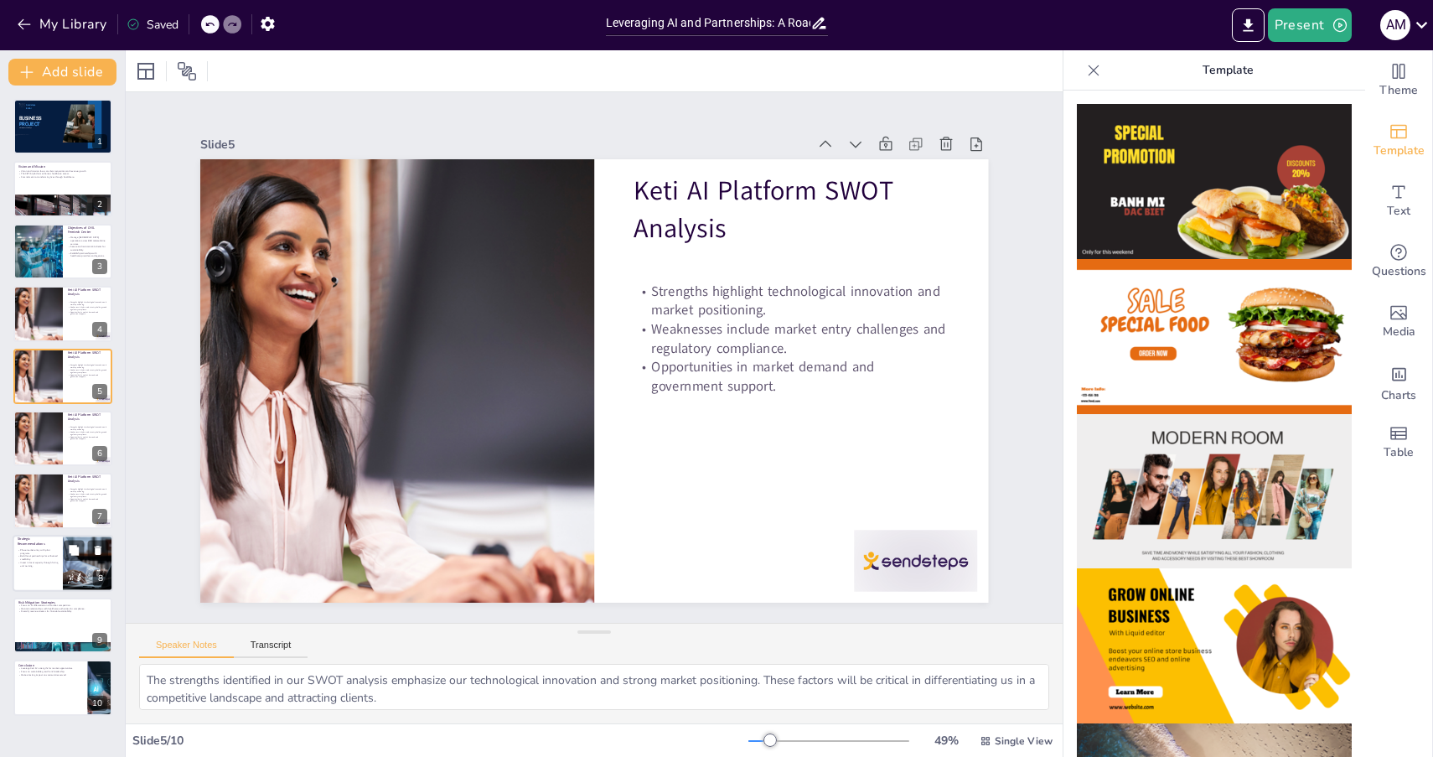
click at [51, 561] on p "Invest in local capacity through hiring and training." at bounding box center [38, 564] width 40 height 6
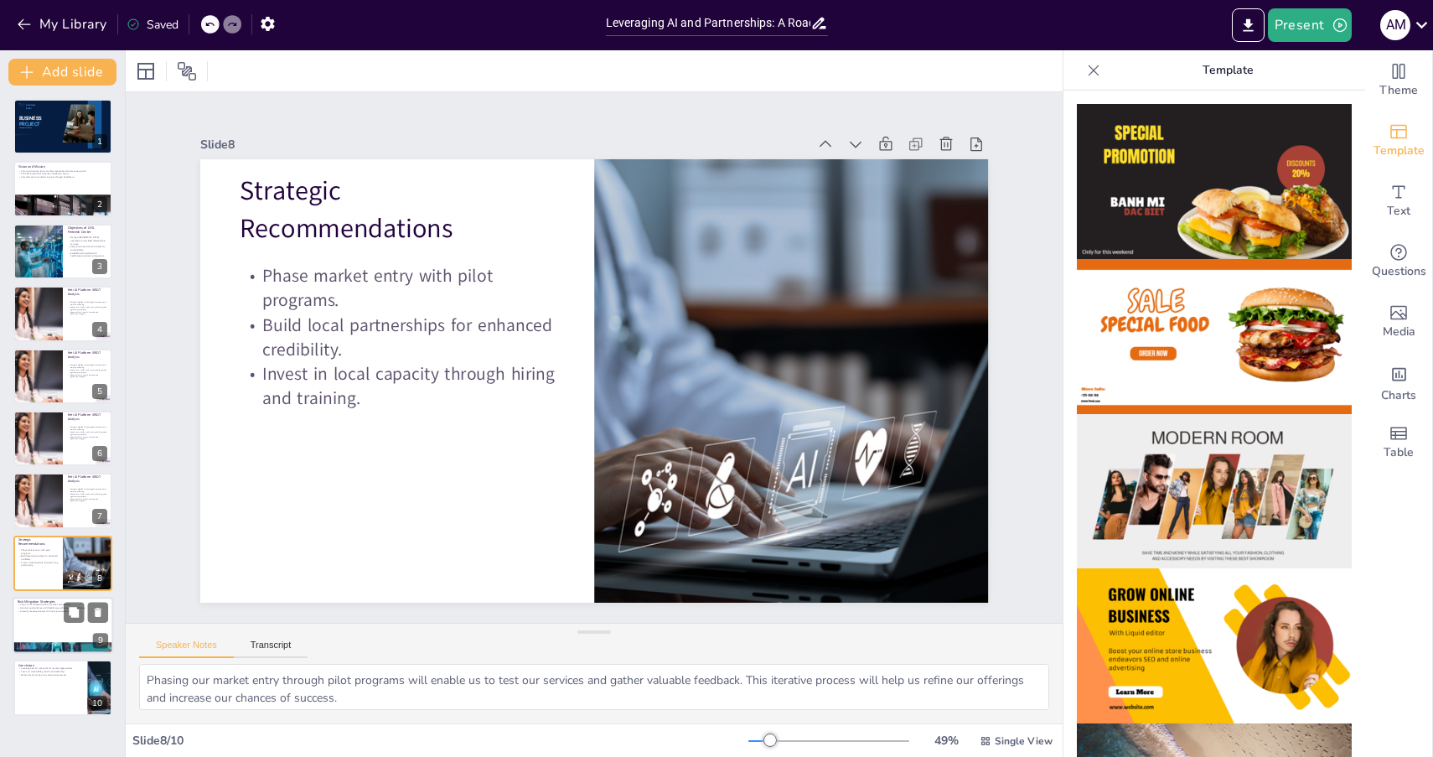
click at [39, 614] on div at bounding box center [63, 625] width 101 height 57
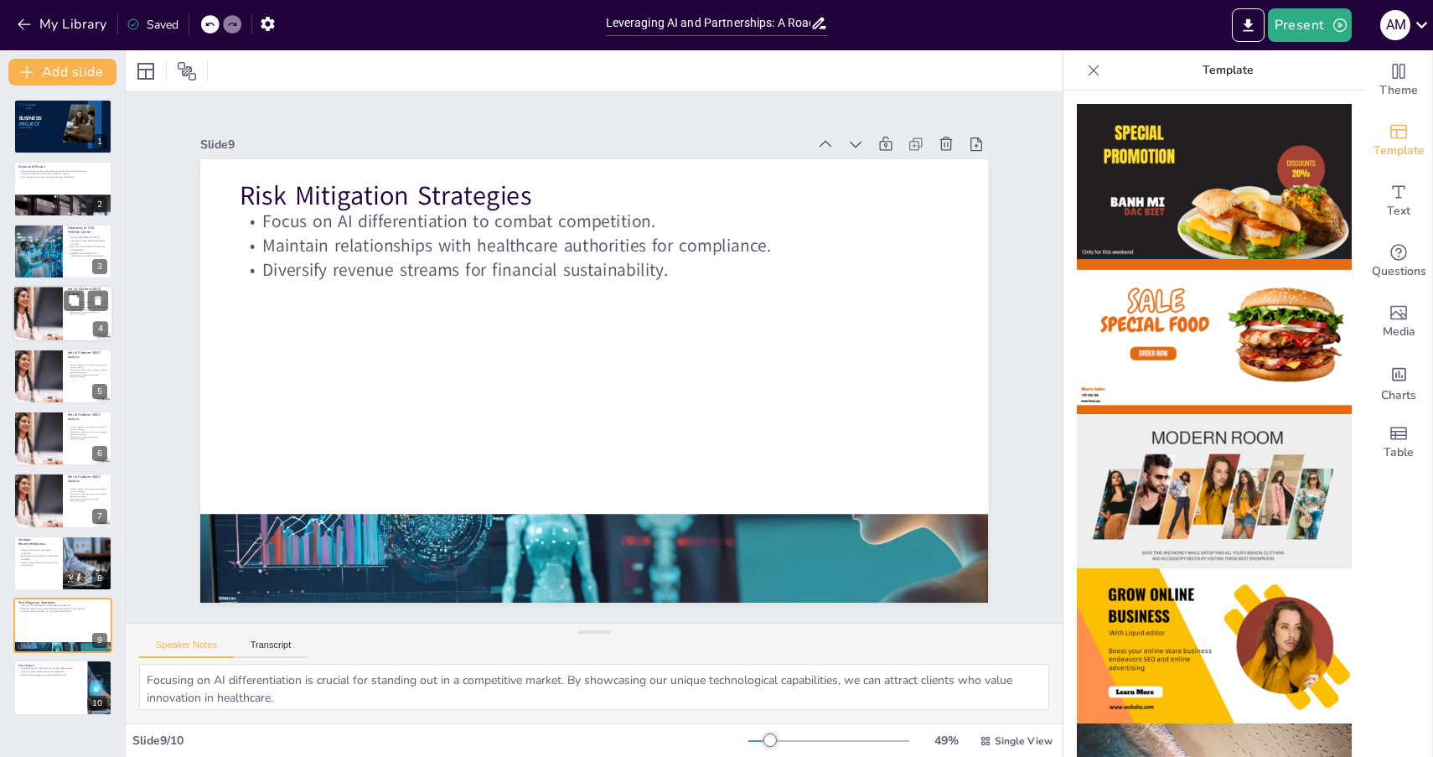
click at [30, 293] on div at bounding box center [37, 313] width 101 height 57
type textarea "The strengths identified in our SWOT analysis emphasize our technological innov…"
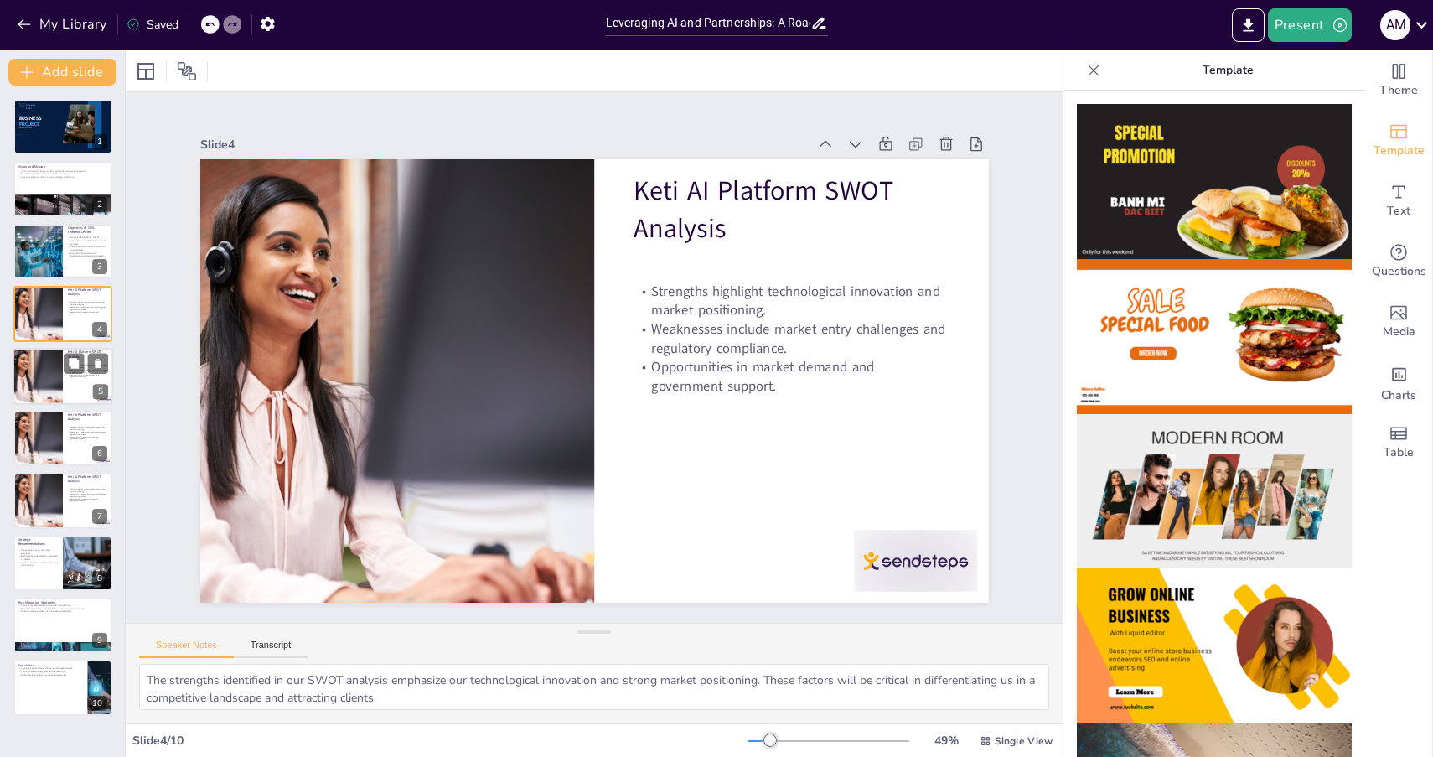
click at [54, 376] on div at bounding box center [37, 376] width 101 height 57
click at [44, 434] on div at bounding box center [37, 438] width 101 height 57
click at [35, 491] on div at bounding box center [37, 501] width 101 height 57
click at [66, 425] on button at bounding box center [74, 425] width 20 height 20
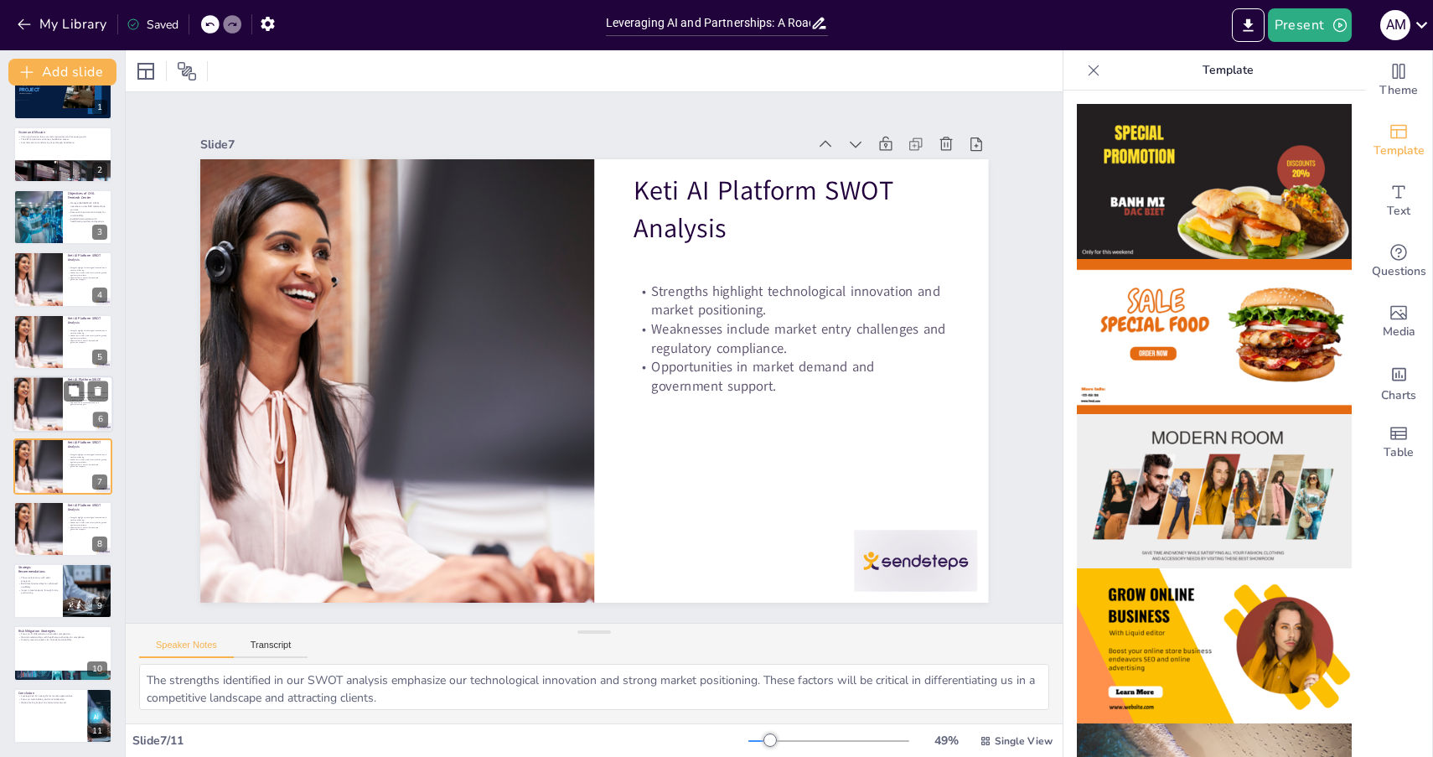
click at [65, 426] on div at bounding box center [63, 404] width 101 height 57
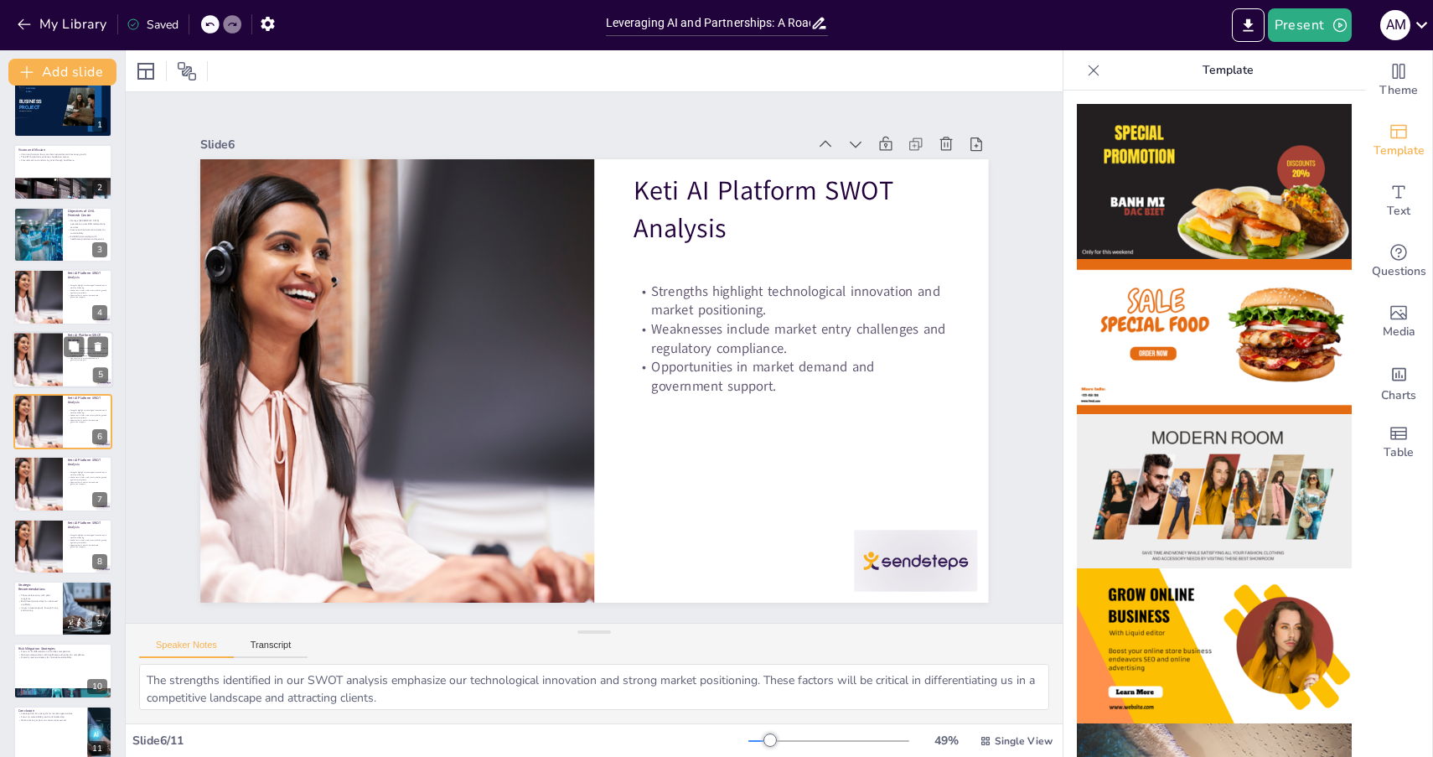
click at [60, 350] on div at bounding box center [37, 359] width 101 height 57
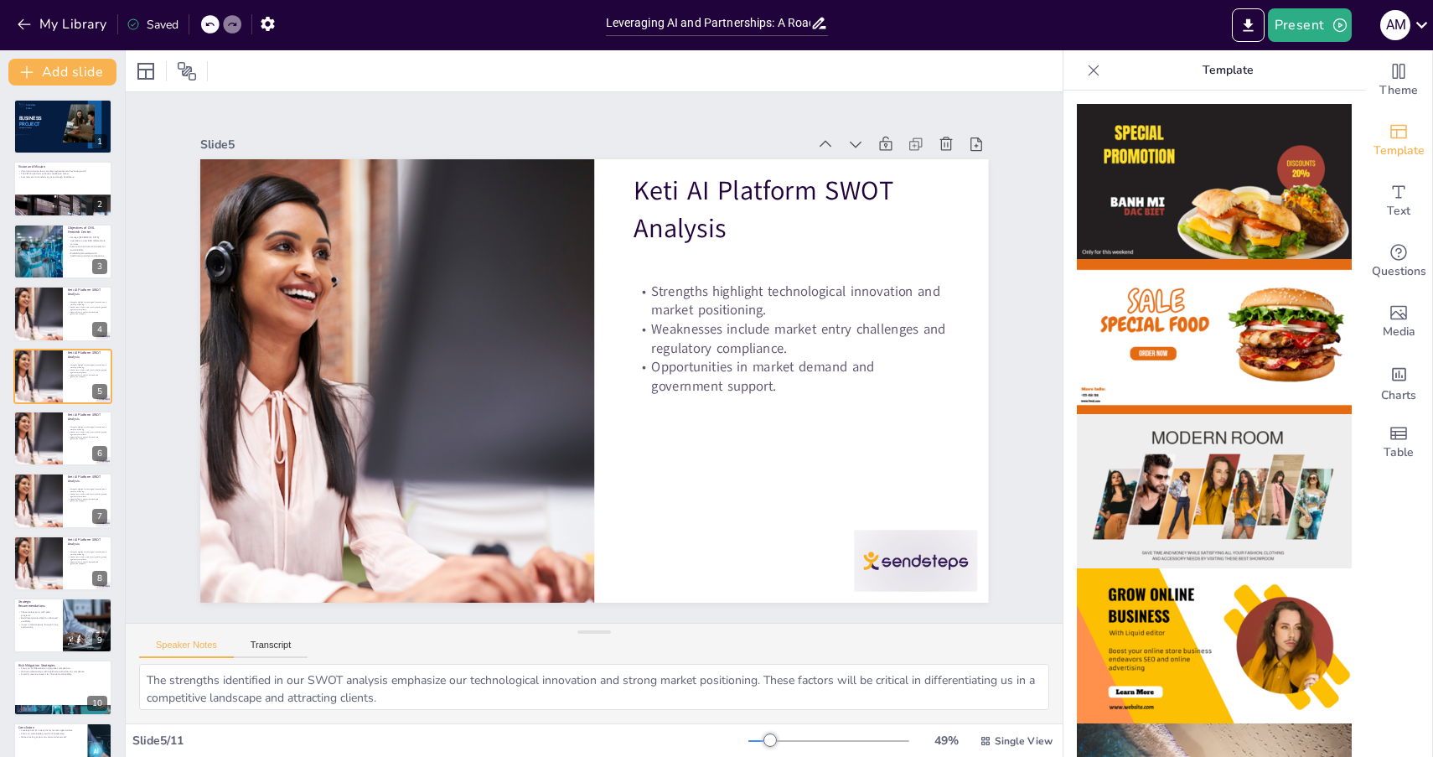
click at [1098, 70] on icon at bounding box center [1093, 70] width 17 height 17
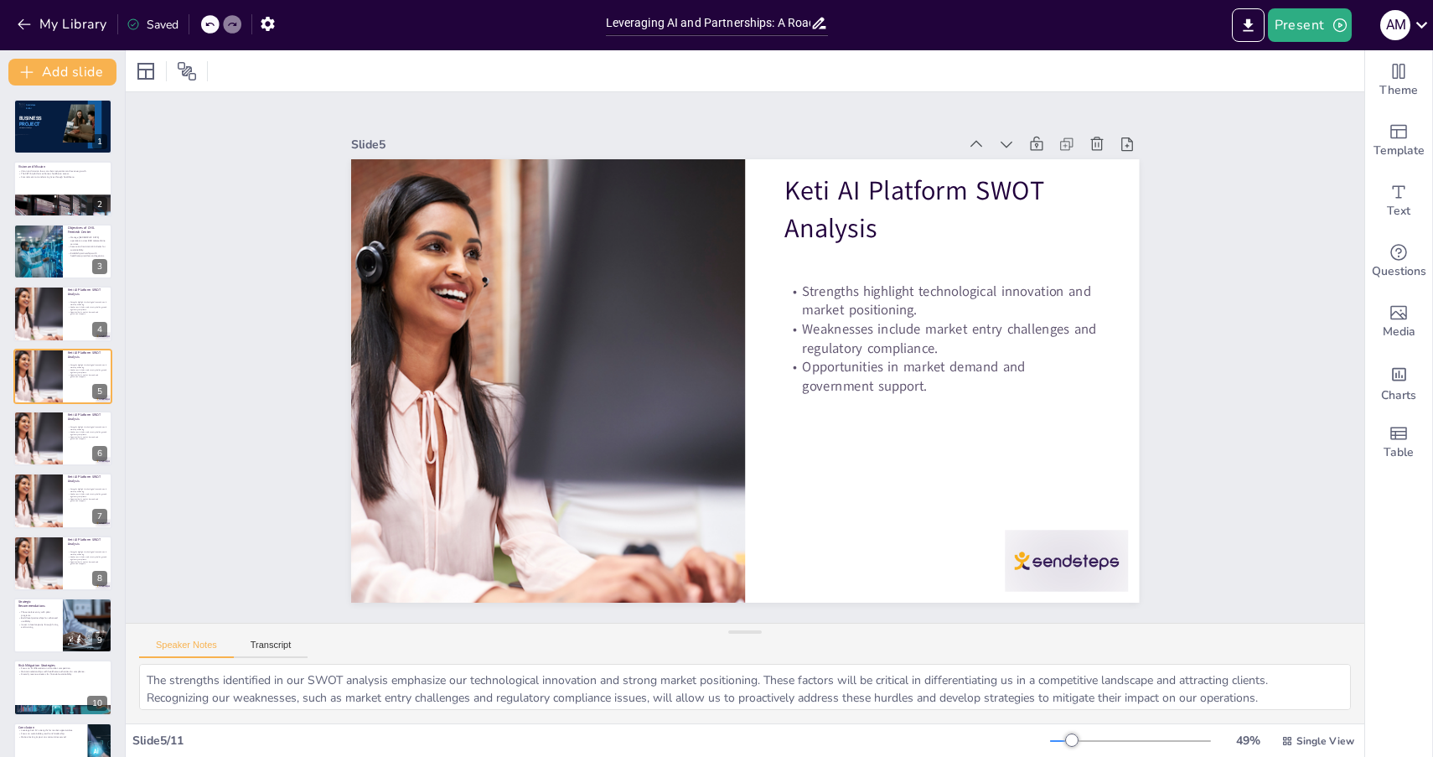
click at [871, 0] on div "Present A m" at bounding box center [1136, 25] width 598 height 50
click at [283, 641] on button "Transcript" at bounding box center [271, 649] width 75 height 18
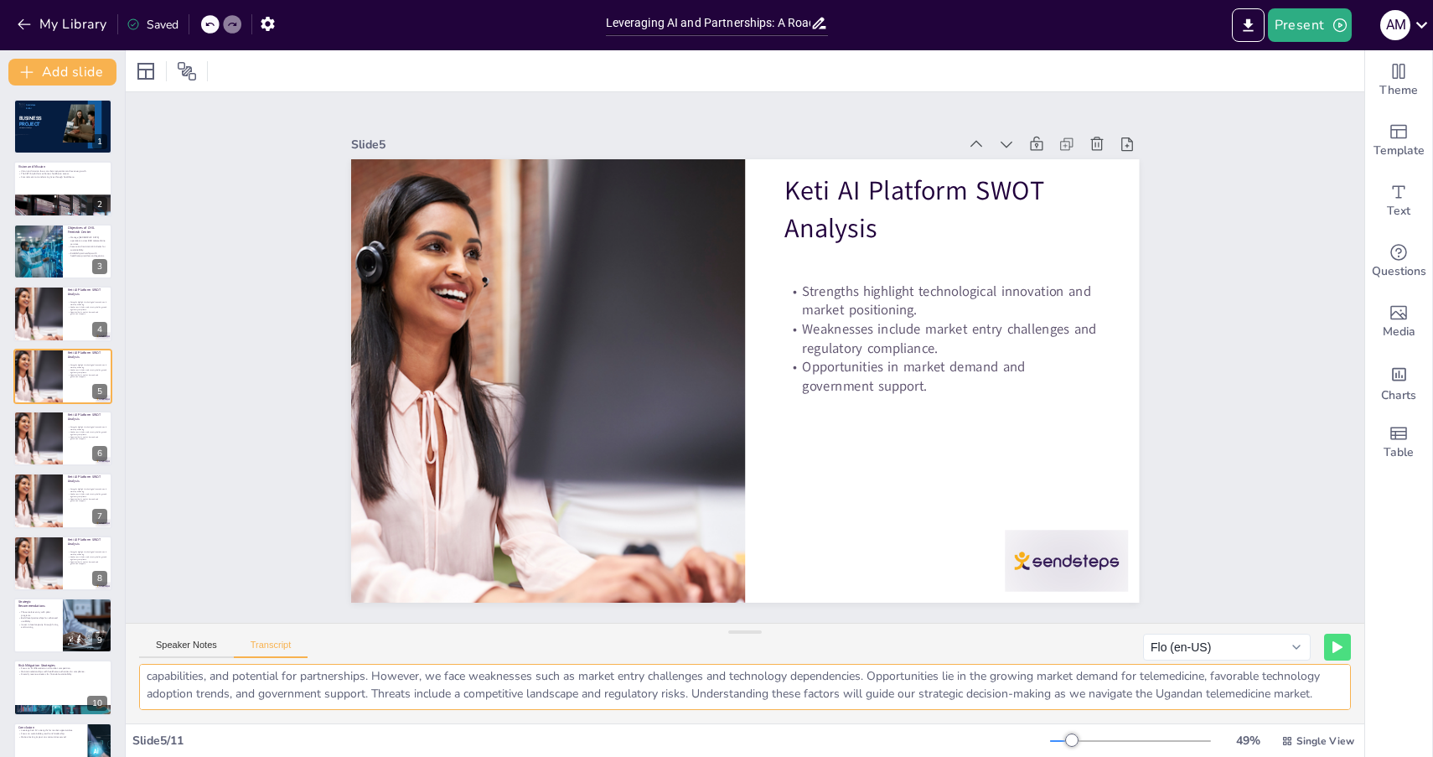
click at [782, 675] on textarea "The SWOT analysis of the Keti AI platform provides insight into its strategic p…" at bounding box center [745, 687] width 1212 height 46
